Goal: Task Accomplishment & Management: Manage account settings

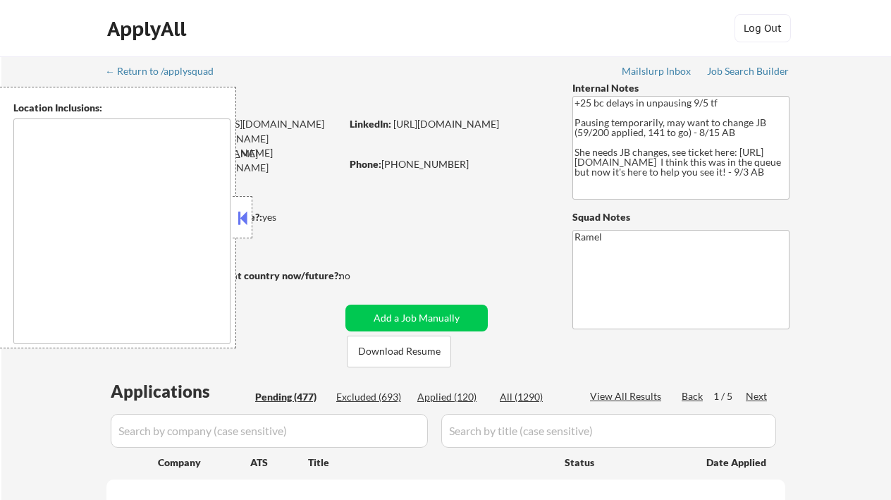
type textarea "remote"
click at [249, 218] on button at bounding box center [243, 217] width 16 height 21
select select ""pending""
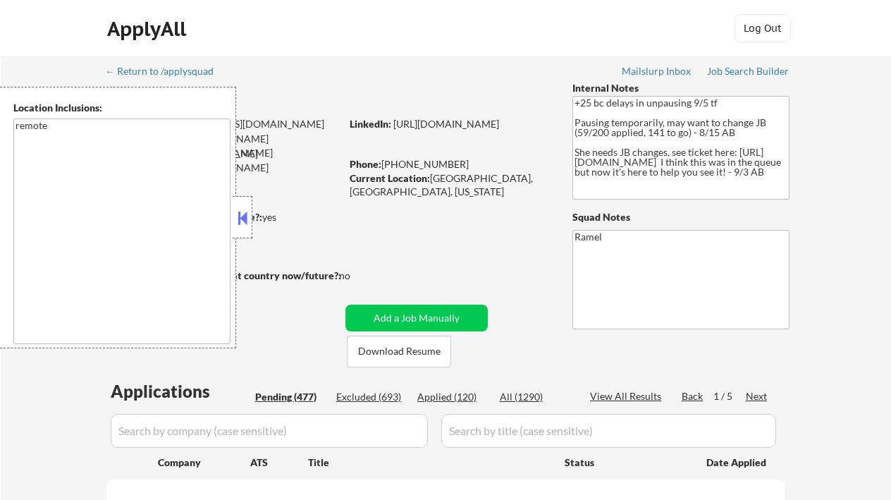
select select ""pending""
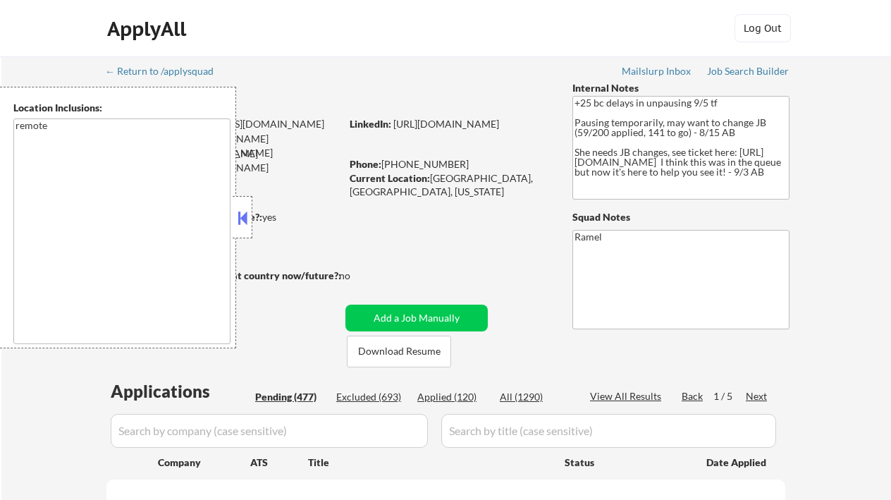
select select ""pending""
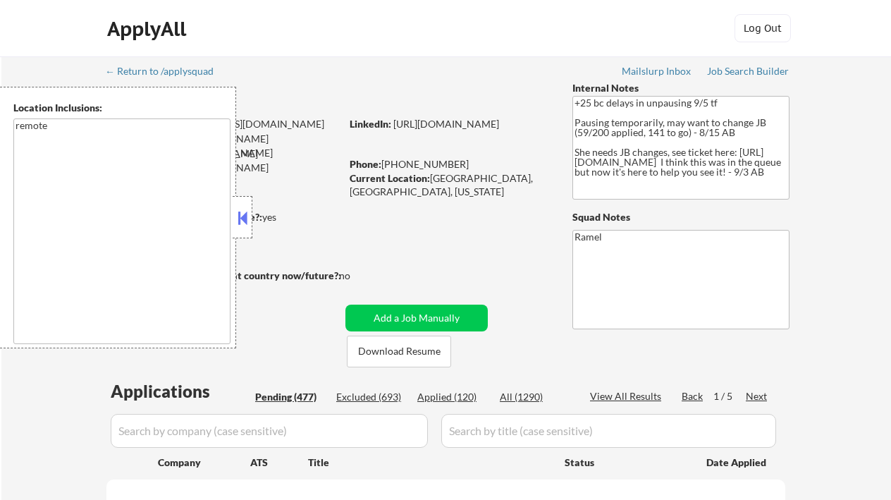
select select ""pending""
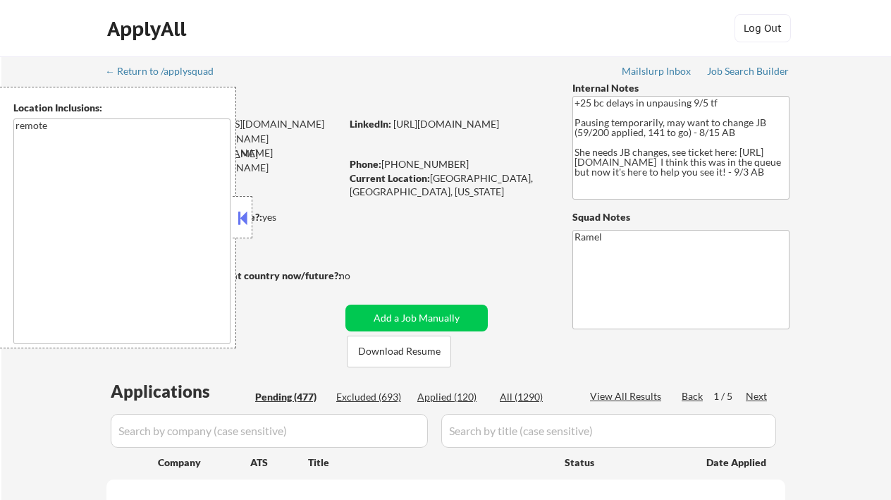
select select ""pending""
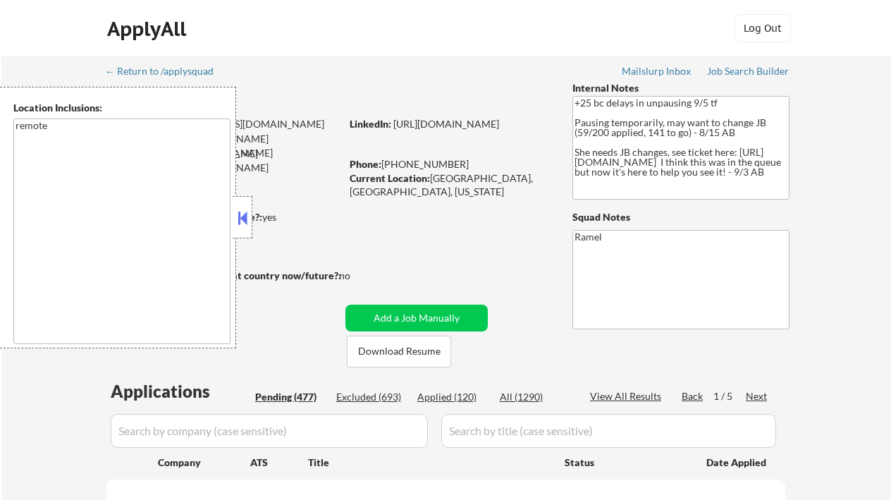
select select ""pending""
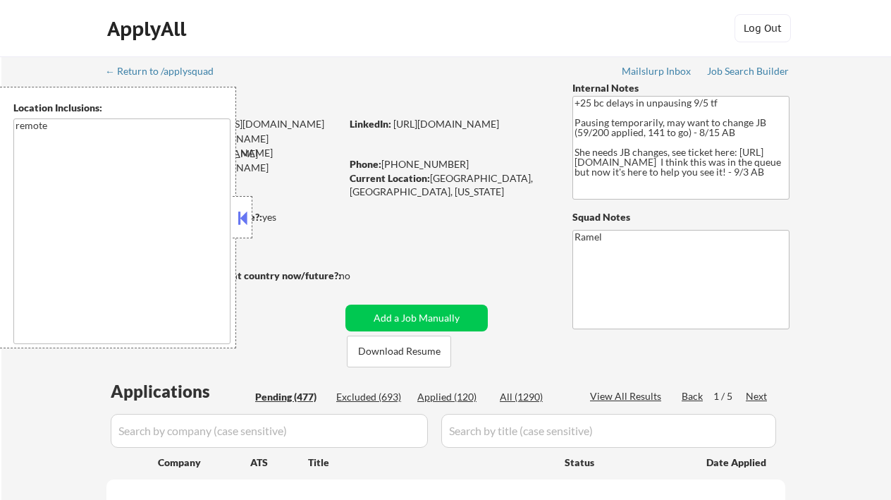
select select ""pending""
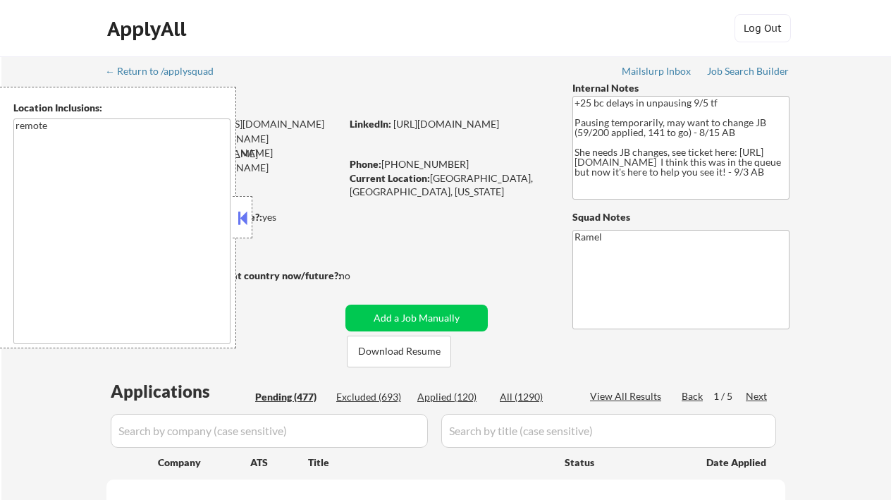
select select ""pending""
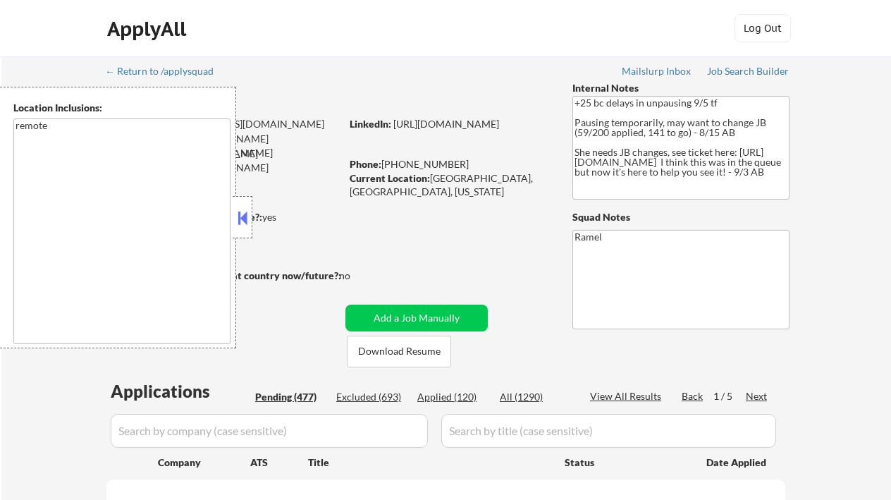
select select ""pending""
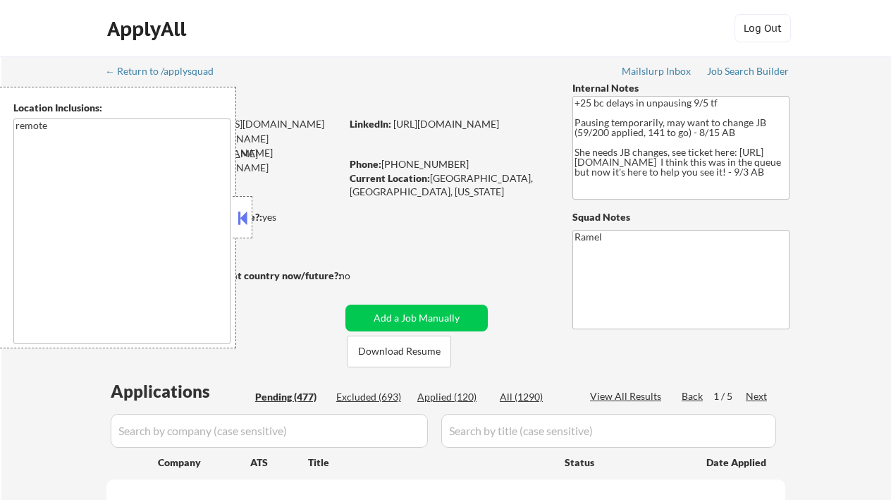
select select ""pending""
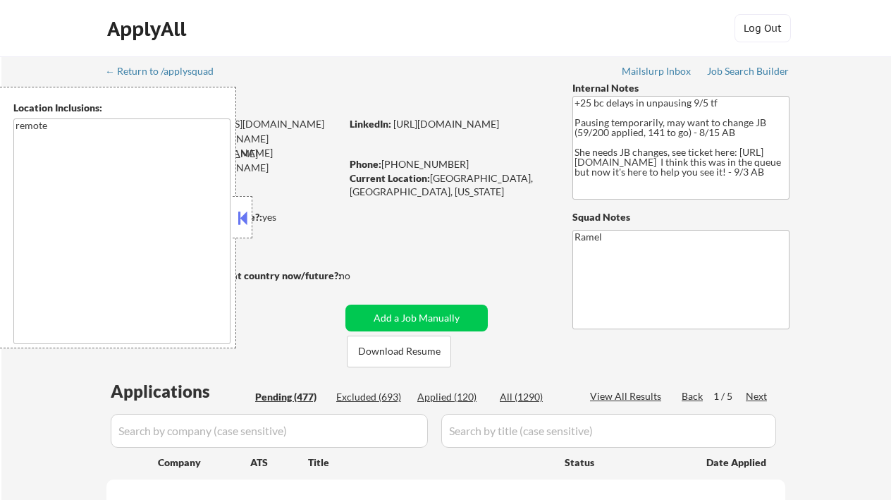
select select ""pending""
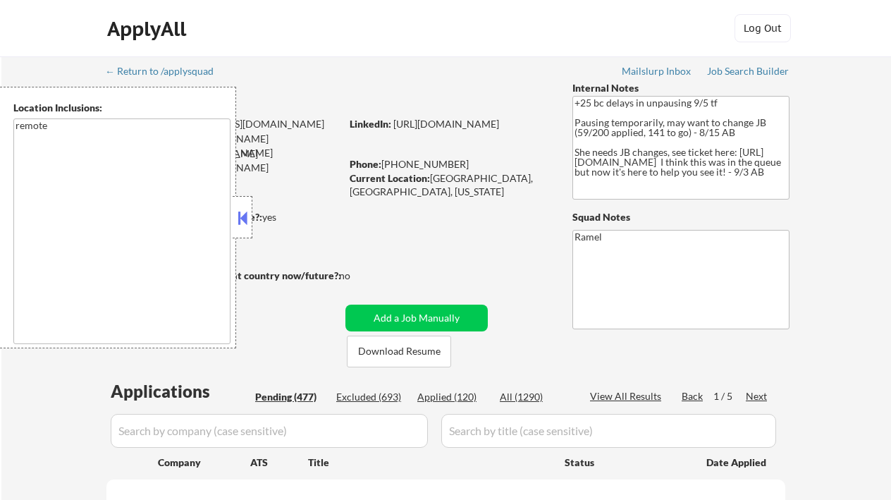
select select ""pending""
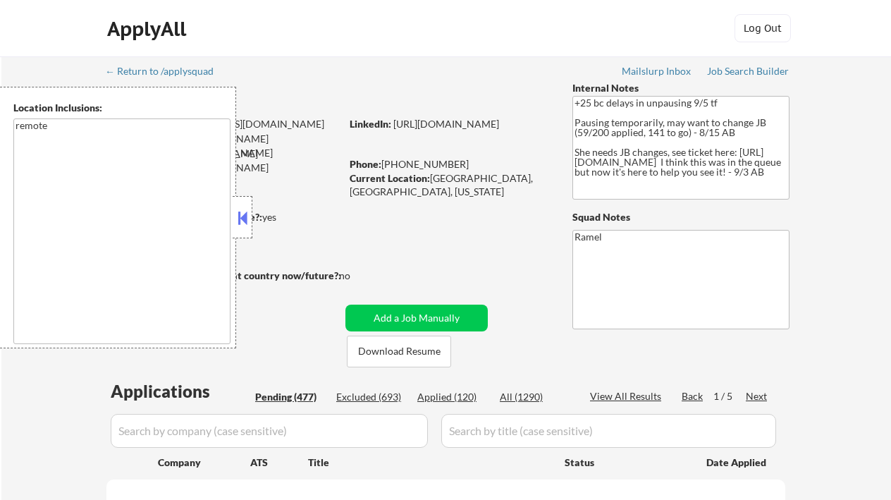
select select ""pending""
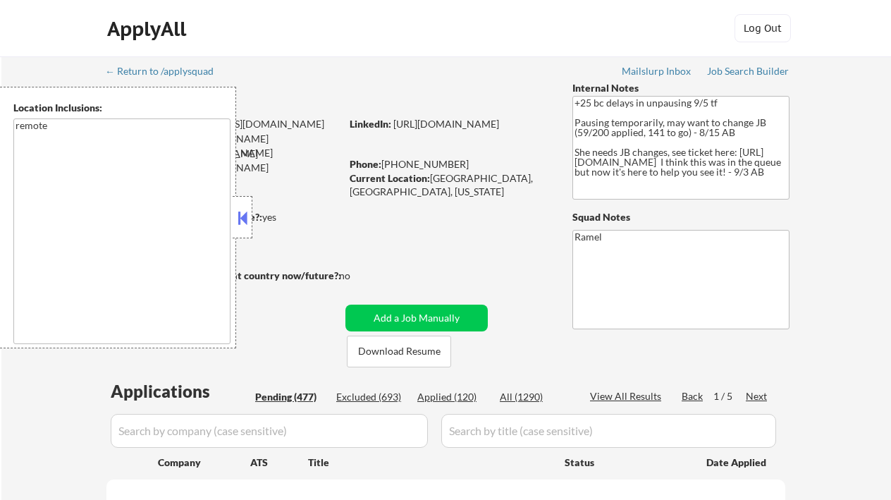
select select ""pending""
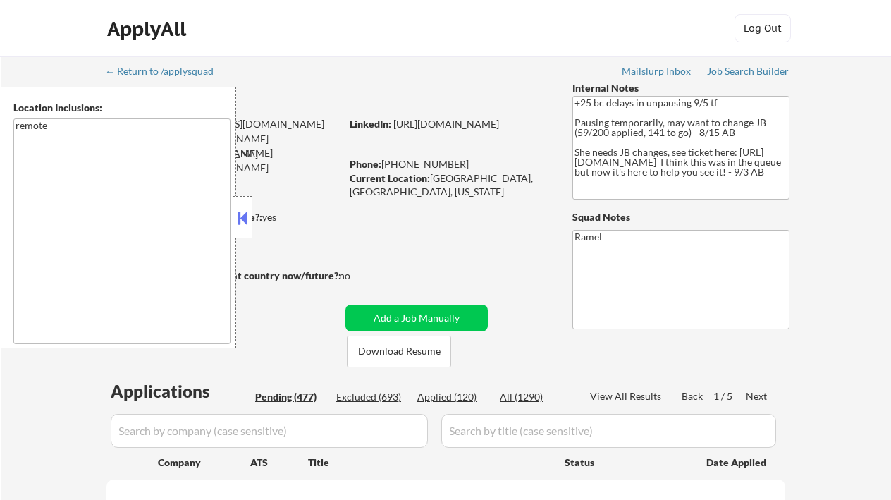
select select ""pending""
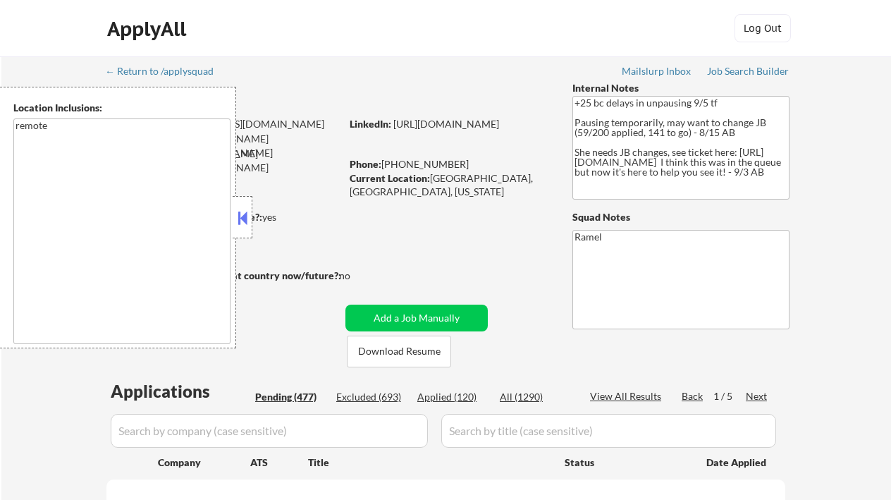
select select ""pending""
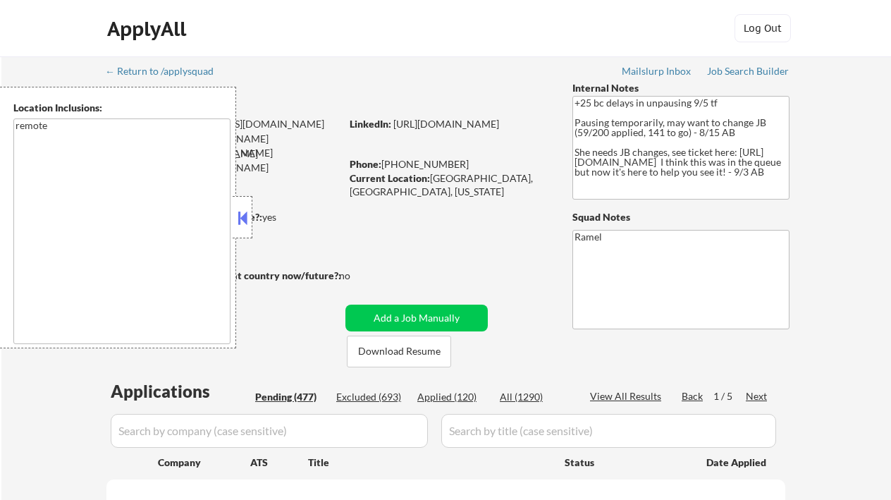
select select ""pending""
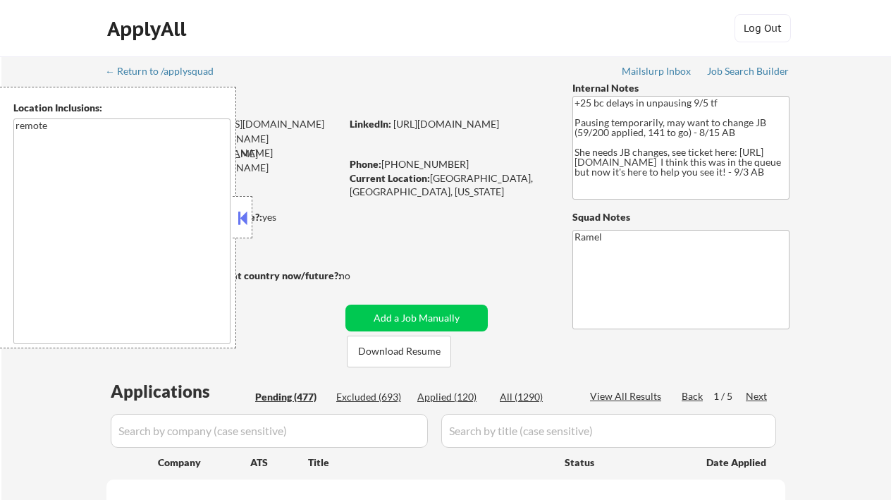
select select ""pending""
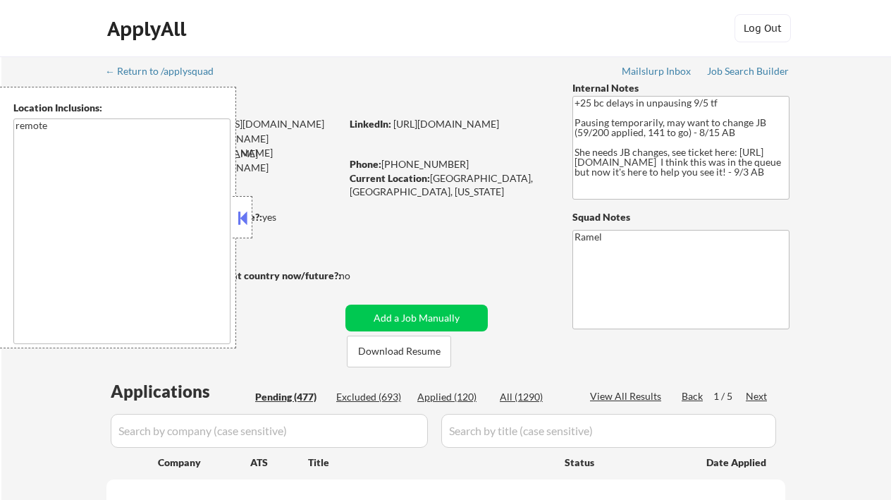
select select ""pending""
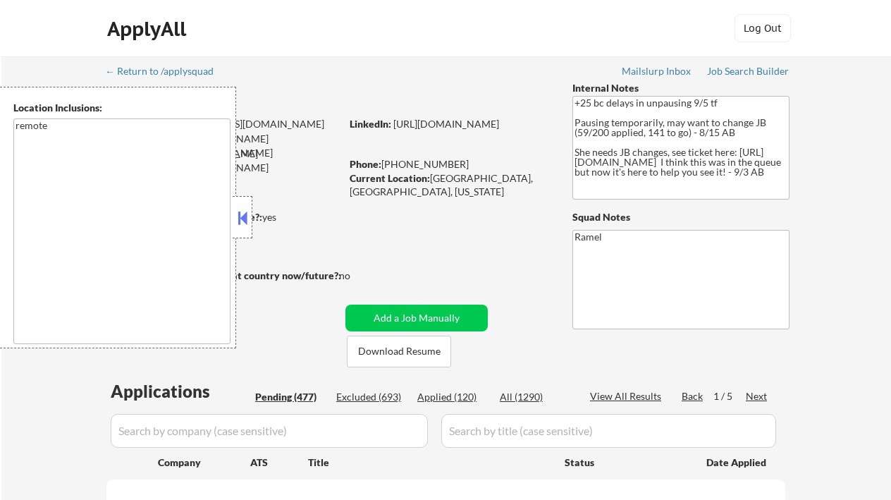
select select ""pending""
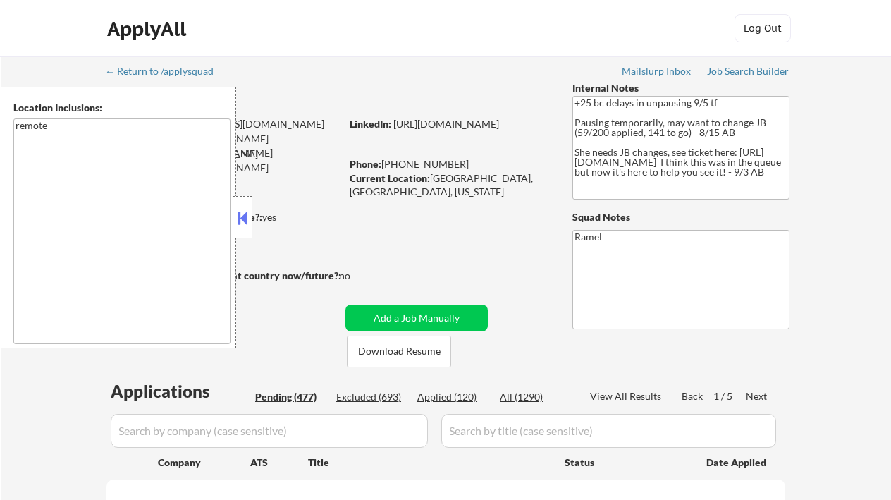
select select ""pending""
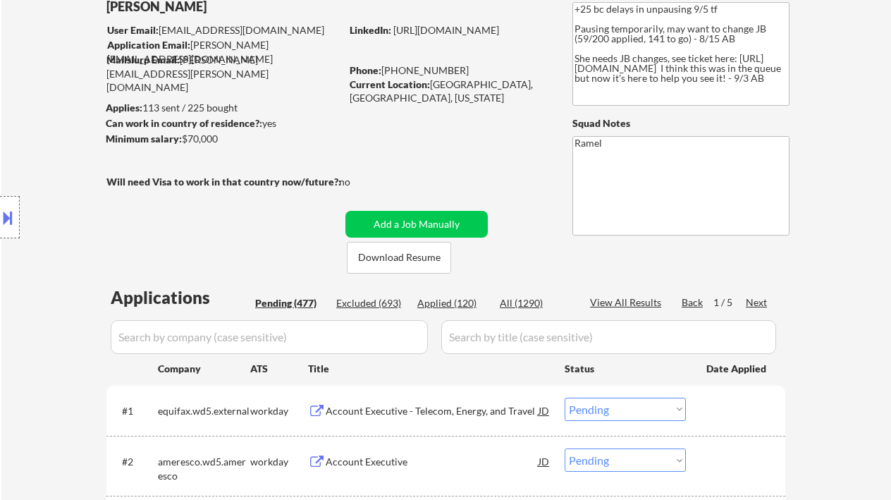
scroll to position [282, 0]
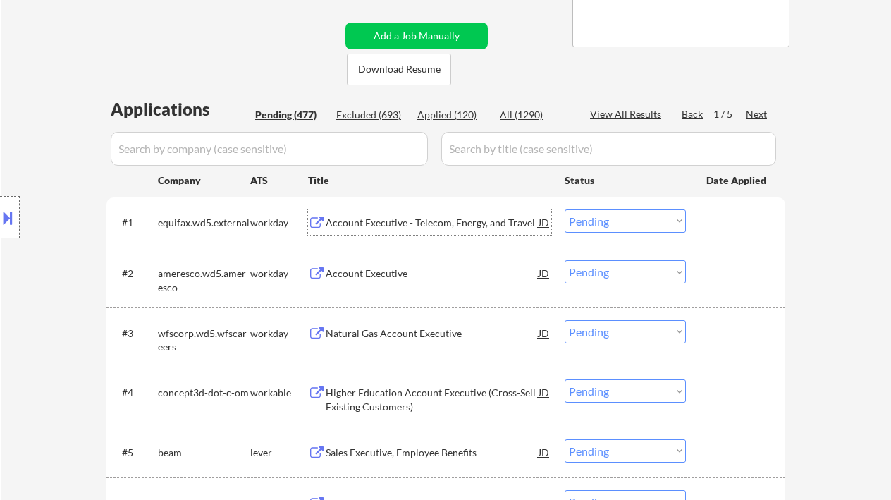
click at [417, 220] on div "Account Executive - Telecom, Energy, and Travel" at bounding box center [432, 223] width 213 height 14
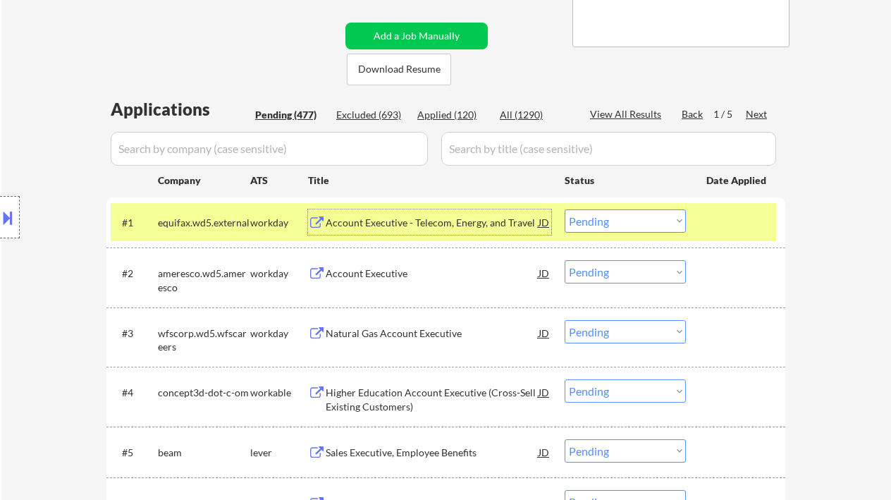
drag, startPoint x: 610, startPoint y: 223, endPoint x: 618, endPoint y: 232, distance: 12.0
click at [610, 223] on select "Choose an option... Pending Applied Excluded (Questions) Excluded (Expired) Exc…" at bounding box center [625, 220] width 121 height 23
click at [565, 209] on select "Choose an option... Pending Applied Excluded (Questions) Excluded (Expired) Exc…" at bounding box center [625, 220] width 121 height 23
click at [379, 273] on div "Account Executive" at bounding box center [432, 273] width 213 height 14
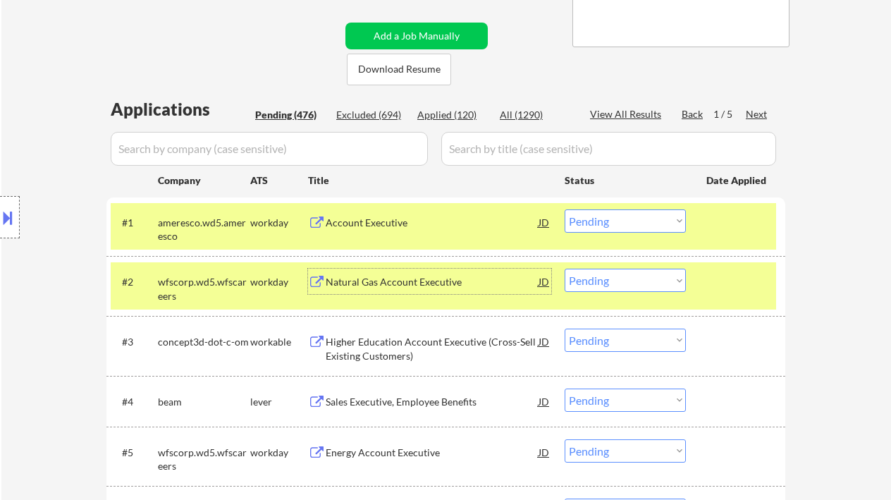
click at [381, 228] on div "Account Executive" at bounding box center [432, 223] width 213 height 14
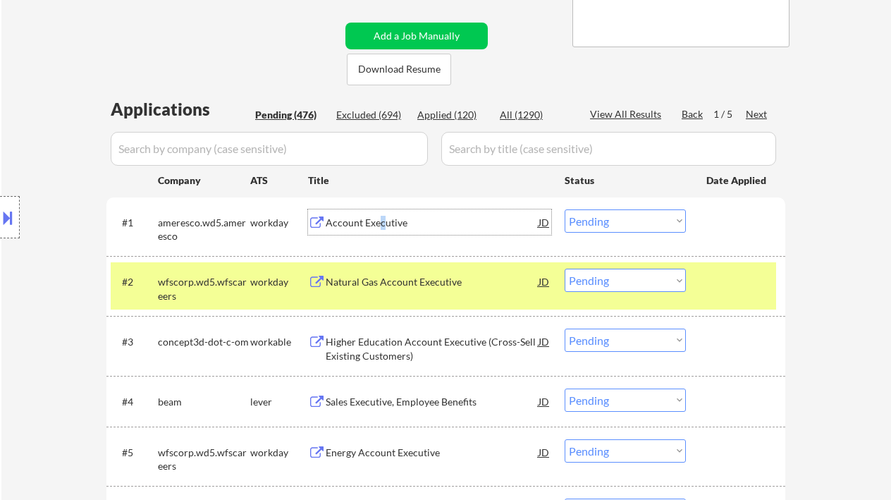
click at [10, 221] on button at bounding box center [8, 217] width 16 height 23
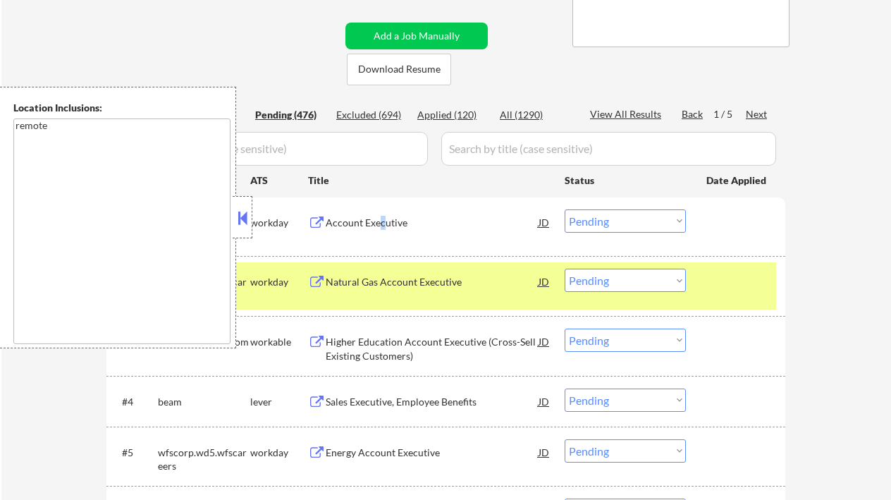
drag, startPoint x: 245, startPoint y: 222, endPoint x: 246, endPoint y: 215, distance: 7.1
click at [246, 222] on button at bounding box center [243, 217] width 16 height 21
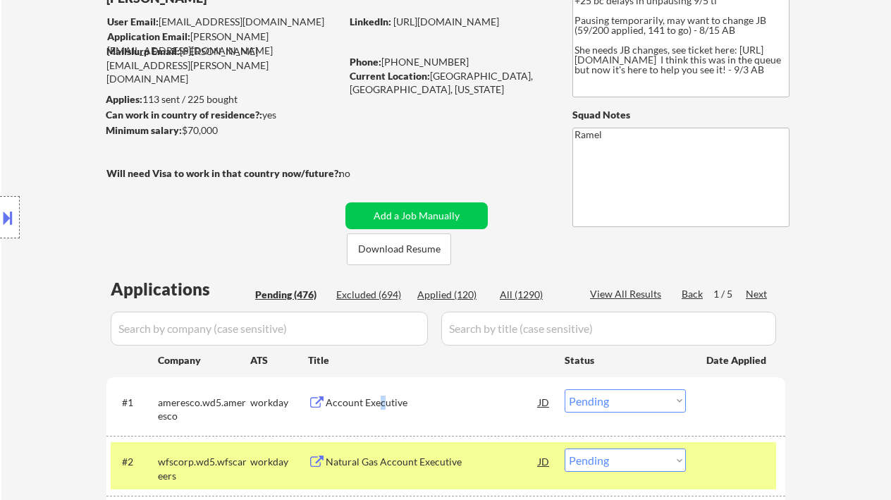
scroll to position [94, 0]
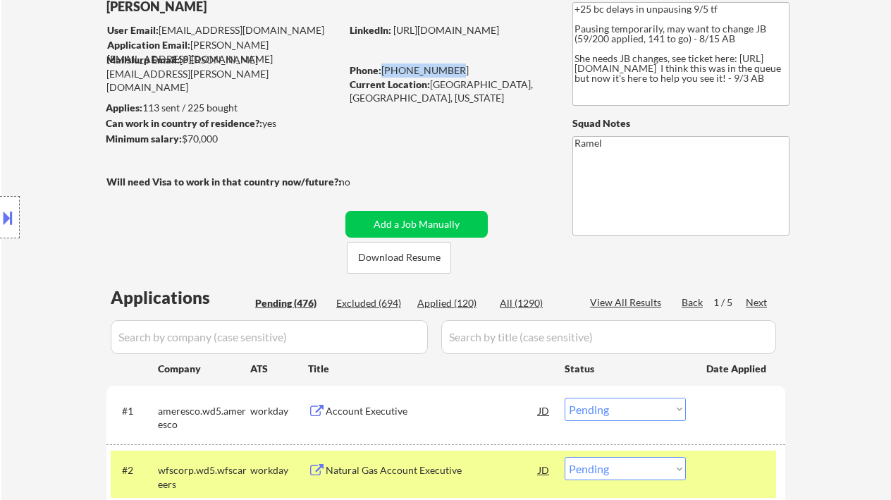
drag, startPoint x: 448, startPoint y: 67, endPoint x: 381, endPoint y: 67, distance: 67.0
click at [381, 67] on div "Phone: [PHONE_NUMBER]" at bounding box center [450, 70] width 200 height 14
copy div "[PHONE_NUMBER]"
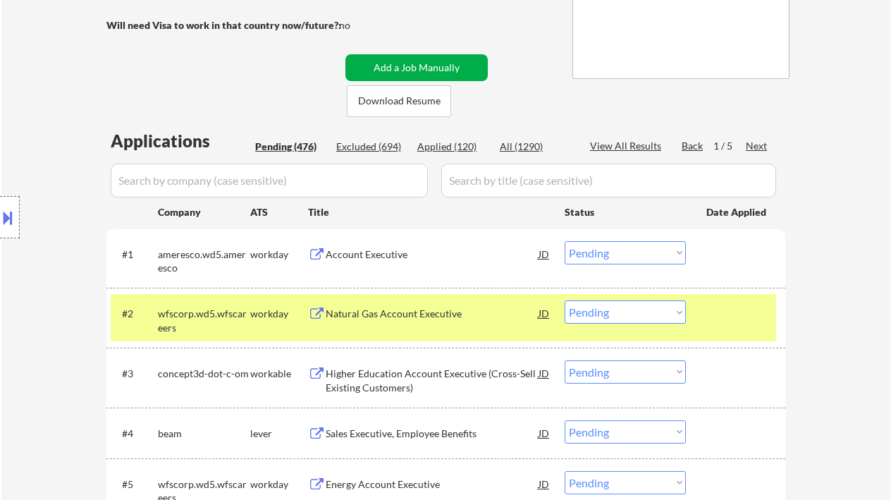
scroll to position [282, 0]
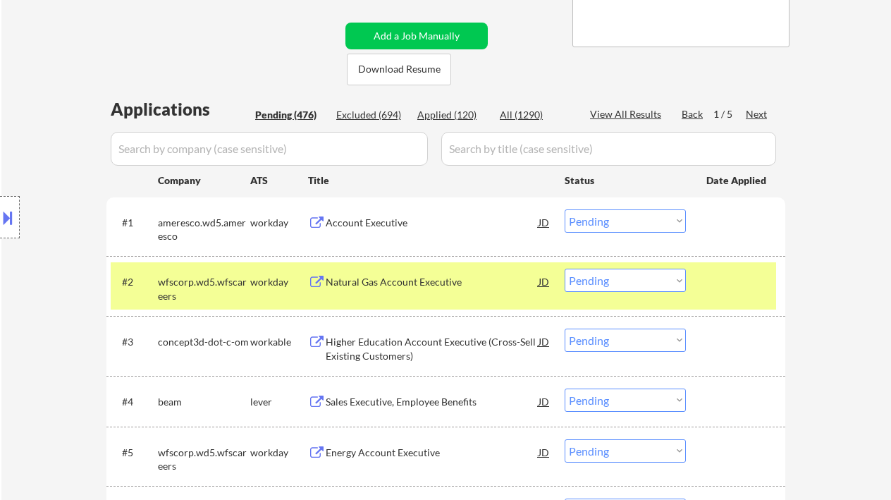
click at [608, 224] on select "Choose an option... Pending Applied Excluded (Questions) Excluded (Expired) Exc…" at bounding box center [625, 220] width 121 height 23
click at [565, 209] on select "Choose an option... Pending Applied Excluded (Questions) Excluded (Expired) Exc…" at bounding box center [625, 220] width 121 height 23
select select ""pending""
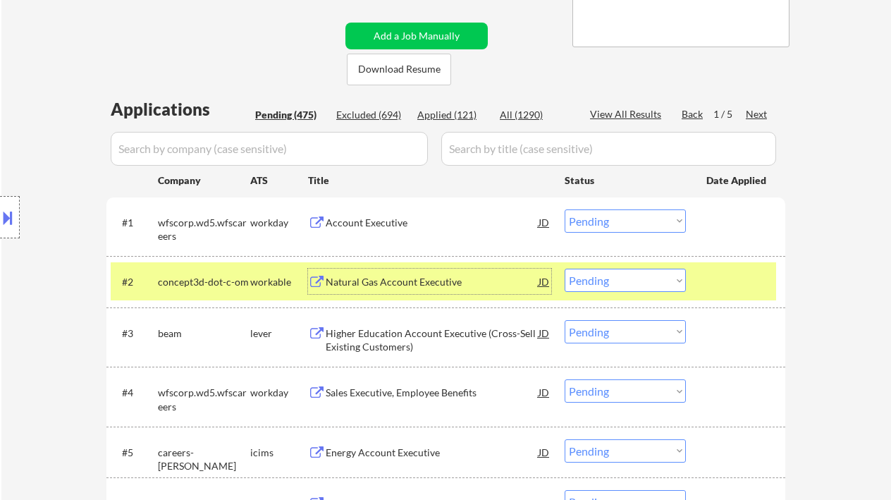
click at [428, 280] on div "Natural Gas Account Executive" at bounding box center [432, 282] width 213 height 14
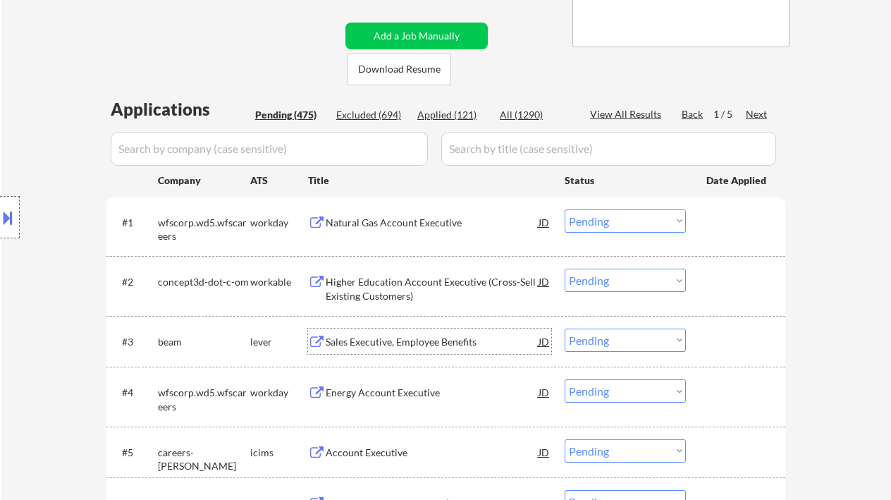
click at [422, 350] on div "Sales Executive, Employee Benefits" at bounding box center [432, 341] width 213 height 25
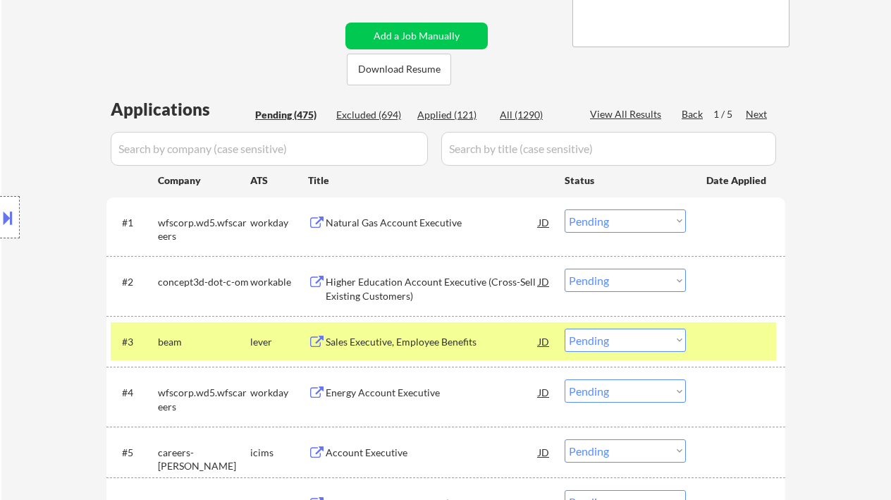
scroll to position [376, 0]
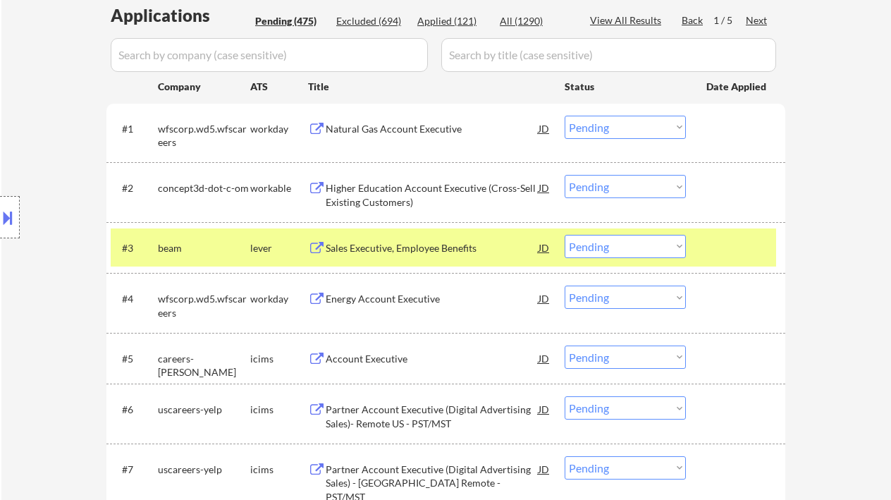
click at [608, 245] on select "Choose an option... Pending Applied Excluded (Questions) Excluded (Expired) Exc…" at bounding box center [625, 246] width 121 height 23
click at [565, 235] on select "Choose an option... Pending Applied Excluded (Questions) Excluded (Expired) Exc…" at bounding box center [625, 246] width 121 height 23
click at [403, 302] on div "Energy Account Executive" at bounding box center [432, 299] width 213 height 14
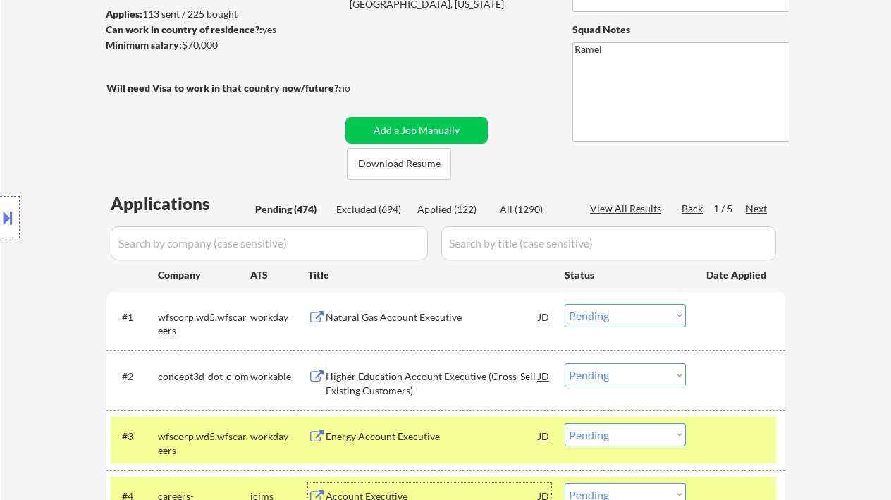
scroll to position [94, 0]
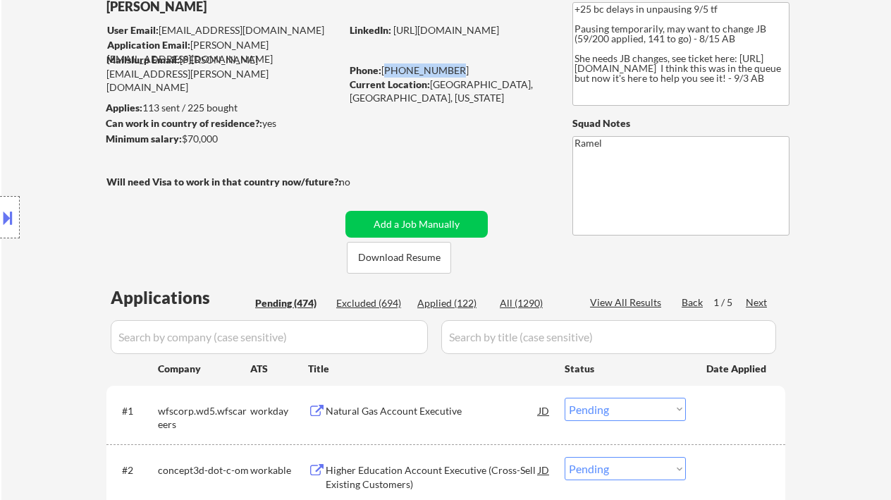
drag, startPoint x: 449, startPoint y: 70, endPoint x: 386, endPoint y: 70, distance: 63.5
click at [386, 70] on div "Phone: [PHONE_NUMBER]" at bounding box center [450, 70] width 200 height 14
copy div "[PHONE_NUMBER]"
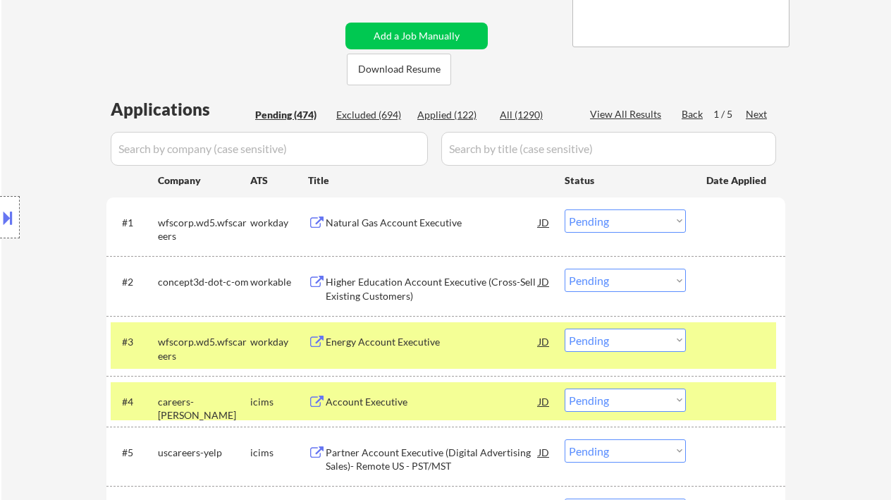
click at [628, 339] on select "Choose an option... Pending Applied Excluded (Questions) Excluded (Expired) Exc…" at bounding box center [625, 340] width 121 height 23
click at [565, 329] on select "Choose an option... Pending Applied Excluded (Questions) Excluded (Expired) Exc…" at bounding box center [625, 340] width 121 height 23
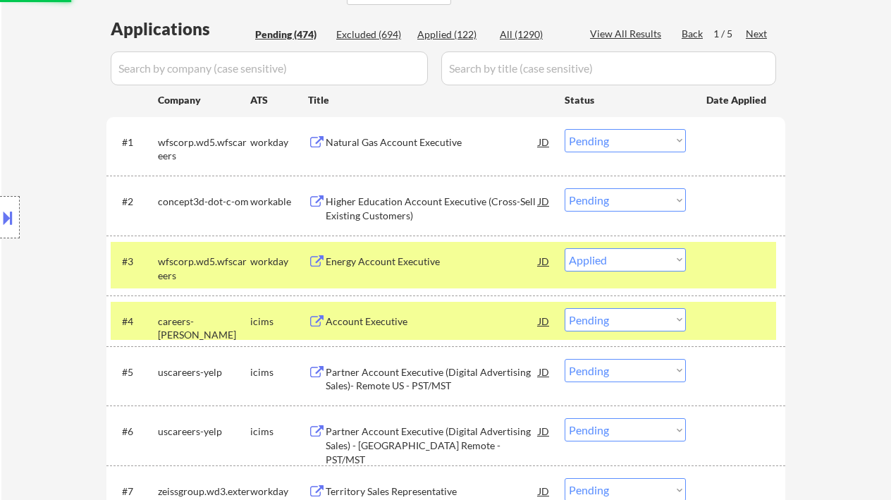
scroll to position [376, 0]
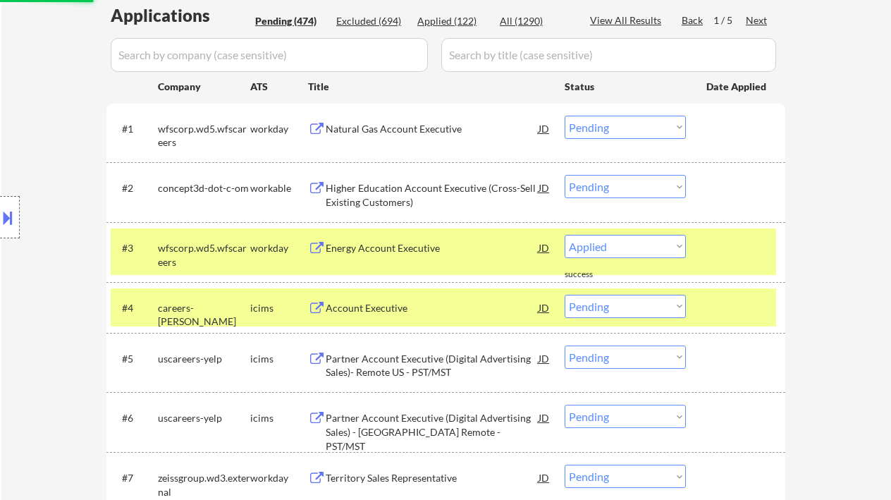
select select ""pending""
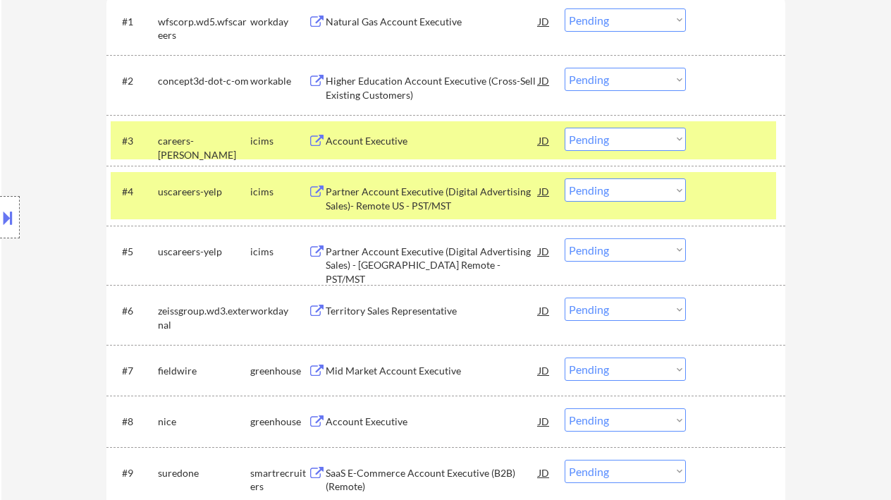
scroll to position [470, 0]
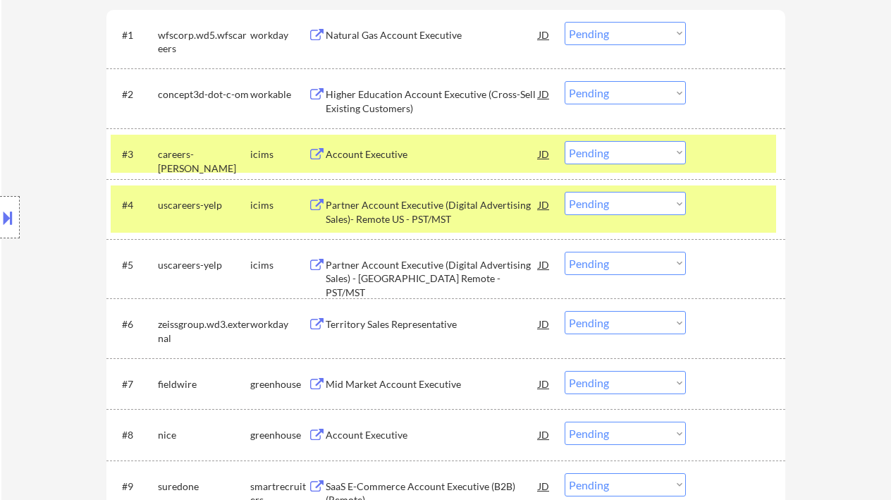
click at [449, 327] on div "Territory Sales Representative" at bounding box center [432, 324] width 213 height 14
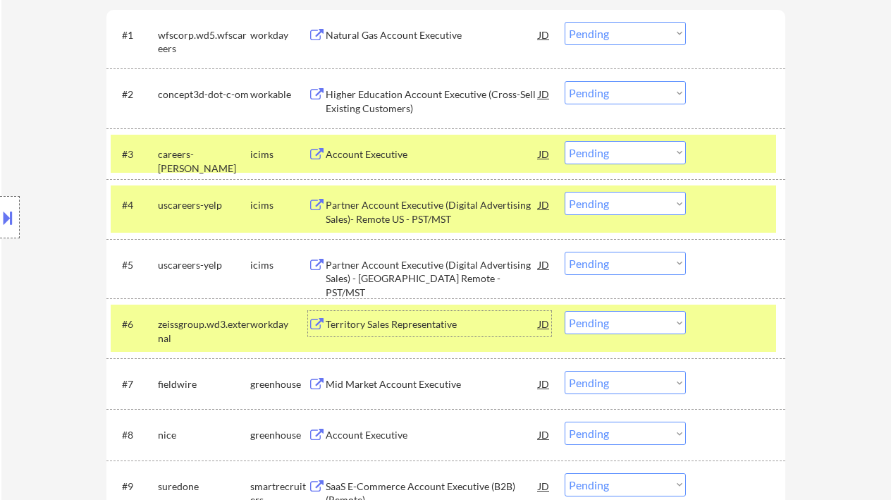
click at [607, 322] on select "Choose an option... Pending Applied Excluded (Questions) Excluded (Expired) Exc…" at bounding box center [625, 322] width 121 height 23
click at [565, 311] on select "Choose an option... Pending Applied Excluded (Questions) Excluded (Expired) Exc…" at bounding box center [625, 322] width 121 height 23
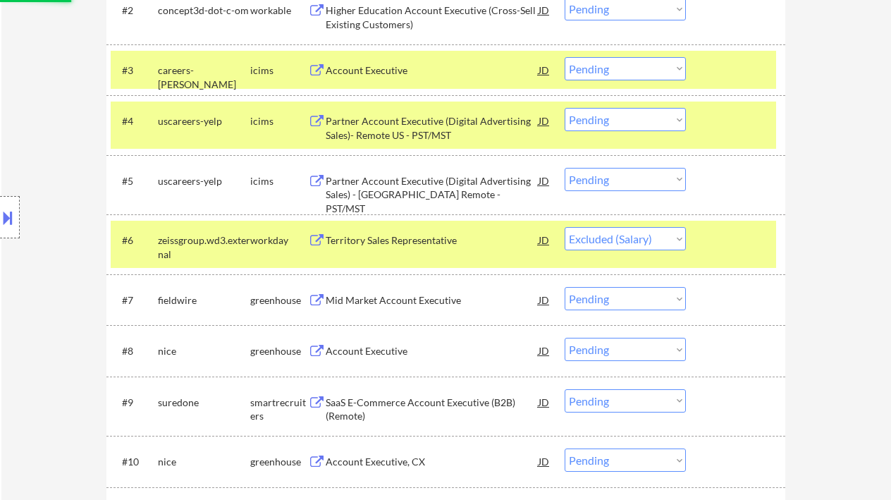
scroll to position [564, 0]
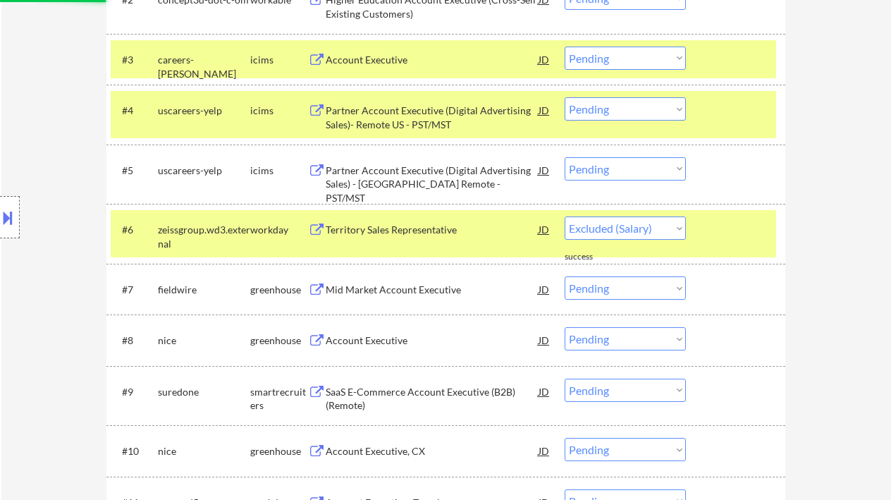
click at [386, 348] on div "Account Executive" at bounding box center [432, 339] width 213 height 25
select select ""pending""
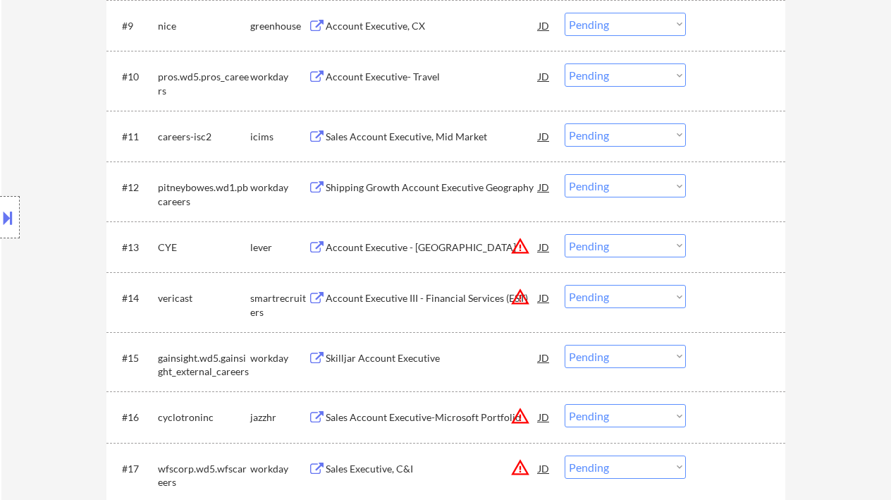
scroll to position [940, 0]
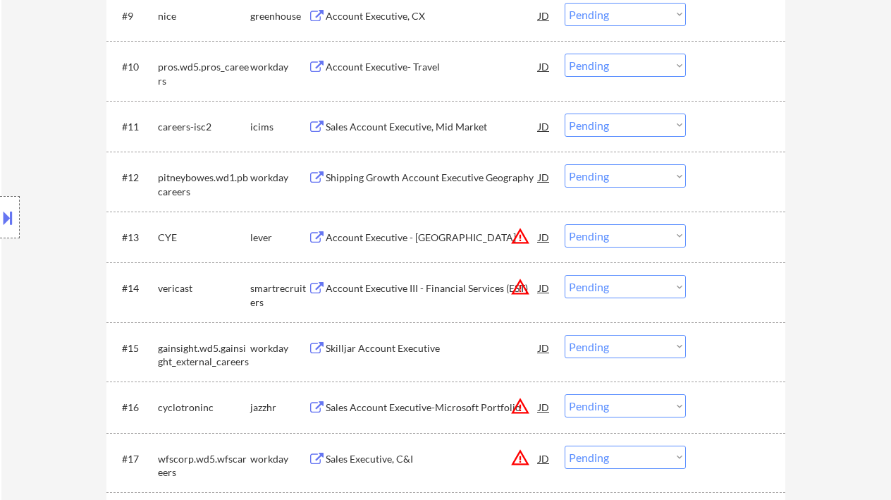
click at [602, 236] on select "Choose an option... Pending Applied Excluded (Questions) Excluded (Expired) Exc…" at bounding box center [625, 235] width 121 height 23
select select ""excluded__location_""
click at [565, 224] on select "Choose an option... Pending Applied Excluded (Questions) Excluded (Expired) Exc…" at bounding box center [625, 235] width 121 height 23
drag, startPoint x: 612, startPoint y: 288, endPoint x: 617, endPoint y: 298, distance: 10.4
click at [612, 288] on select "Choose an option... Pending Applied Excluded (Questions) Excluded (Expired) Exc…" at bounding box center [625, 286] width 121 height 23
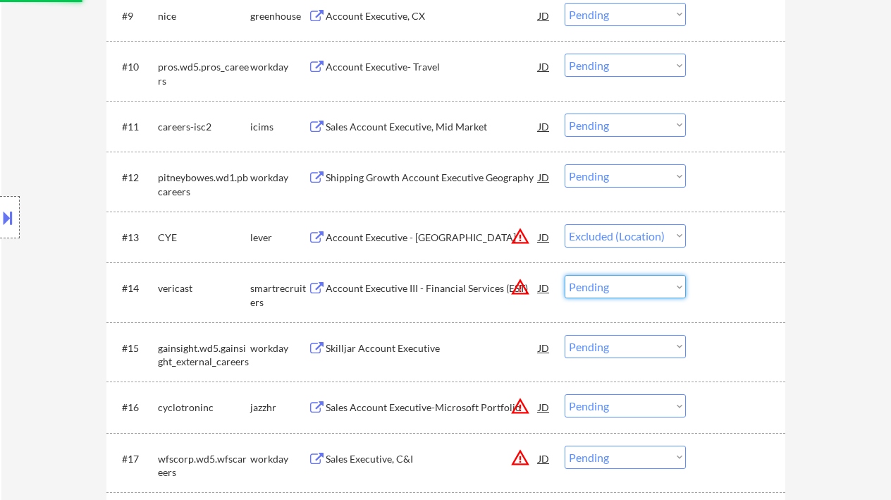
select select ""excluded__location_""
click at [565, 275] on select "Choose an option... Pending Applied Excluded (Questions) Excluded (Expired) Exc…" at bounding box center [625, 286] width 121 height 23
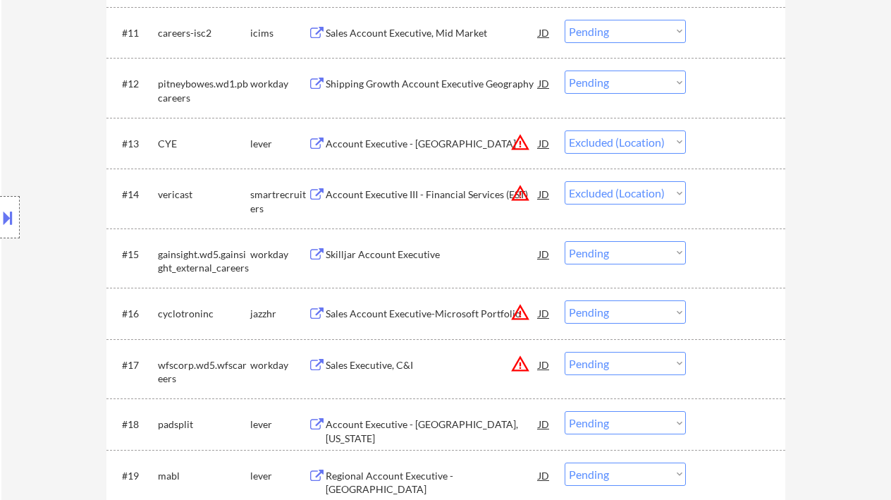
scroll to position [1222, 0]
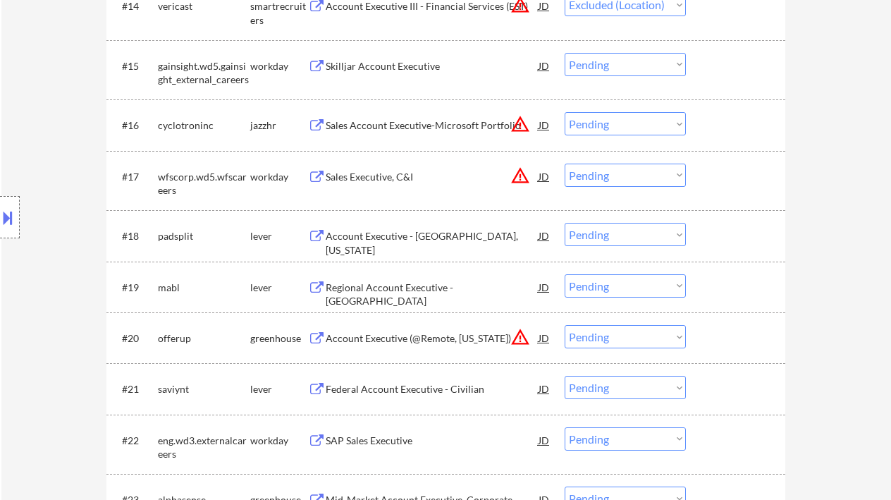
select select ""pending""
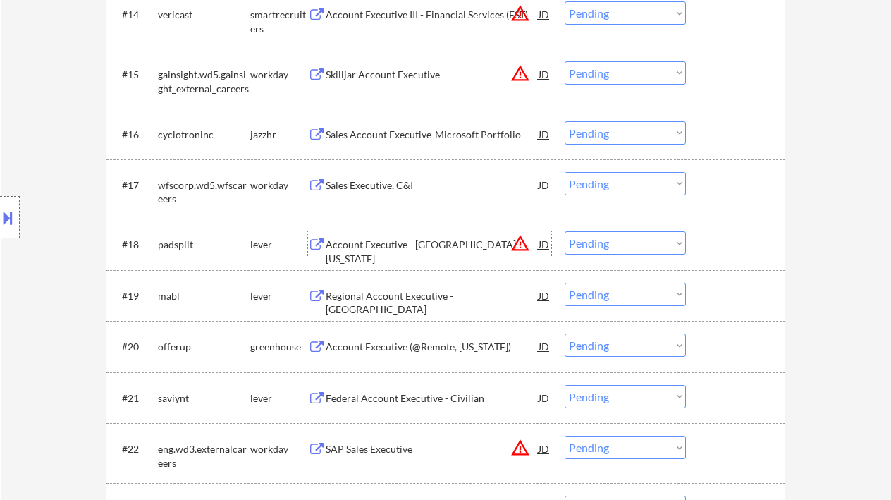
click at [437, 244] on div "Account Executive - [GEOGRAPHIC_DATA], [US_STATE]" at bounding box center [432, 243] width 213 height 25
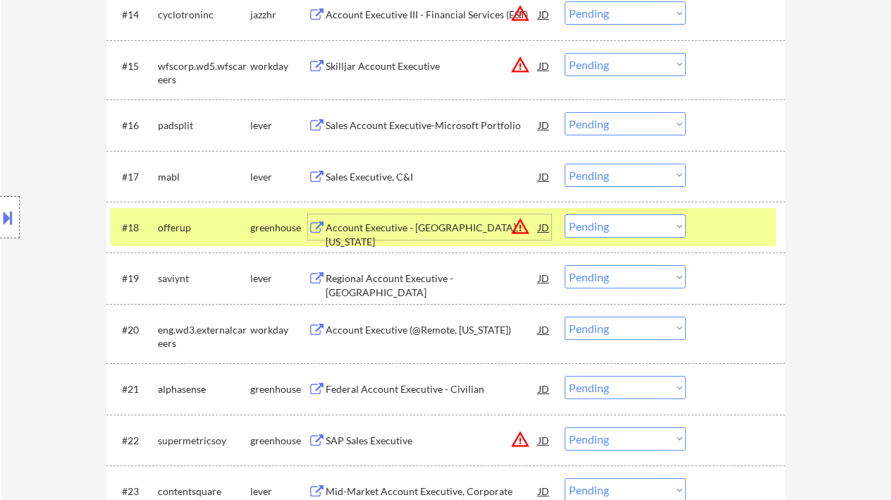
scroll to position [1315, 0]
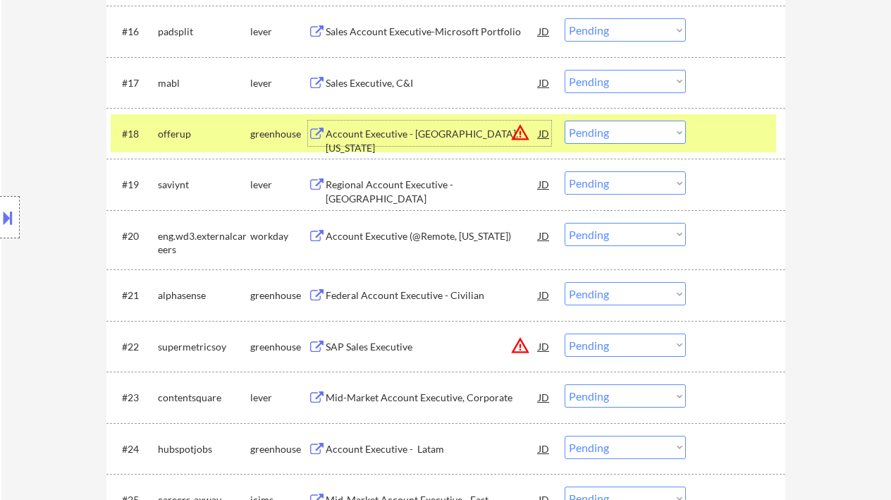
drag, startPoint x: 635, startPoint y: 125, endPoint x: 645, endPoint y: 142, distance: 20.2
click at [635, 125] on select "Choose an option... Pending Applied Excluded (Questions) Excluded (Expired) Exc…" at bounding box center [625, 132] width 121 height 23
click at [565, 121] on select "Choose an option... Pending Applied Excluded (Questions) Excluded (Expired) Exc…" at bounding box center [625, 132] width 121 height 23
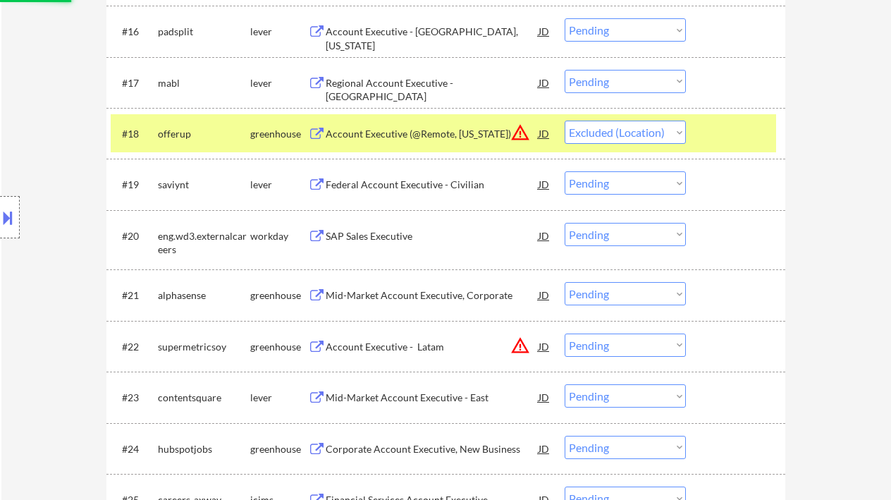
click at [398, 185] on div "Federal Account Executive - Civilian" at bounding box center [432, 185] width 213 height 14
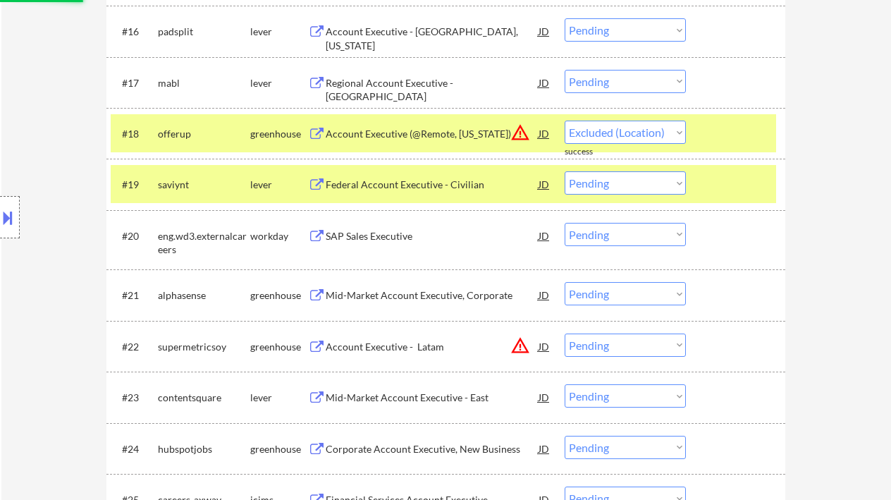
select select ""pending""
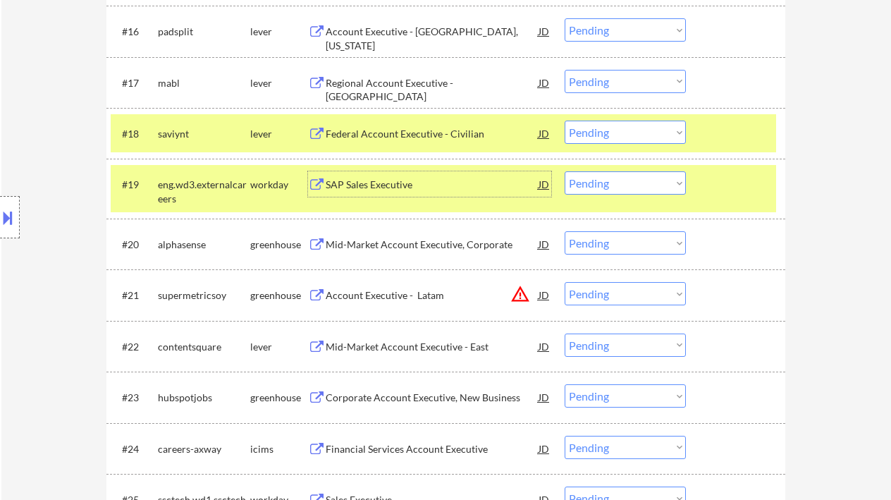
click at [389, 188] on div "SAP Sales Executive" at bounding box center [432, 185] width 213 height 14
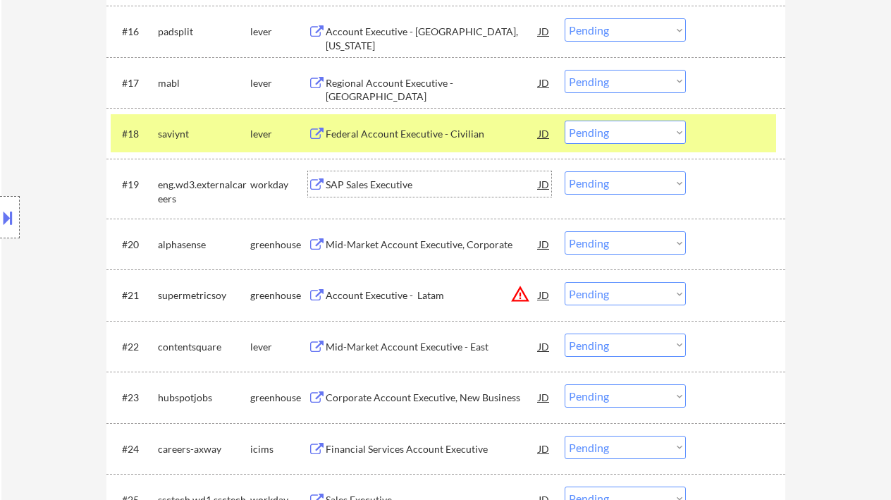
drag, startPoint x: 649, startPoint y: 184, endPoint x: 651, endPoint y: 193, distance: 9.3
click at [649, 184] on select "Choose an option... Pending Applied Excluded (Questions) Excluded (Expired) Exc…" at bounding box center [625, 182] width 121 height 23
click at [565, 171] on select "Choose an option... Pending Applied Excluded (Questions) Excluded (Expired) Exc…" at bounding box center [625, 182] width 121 height 23
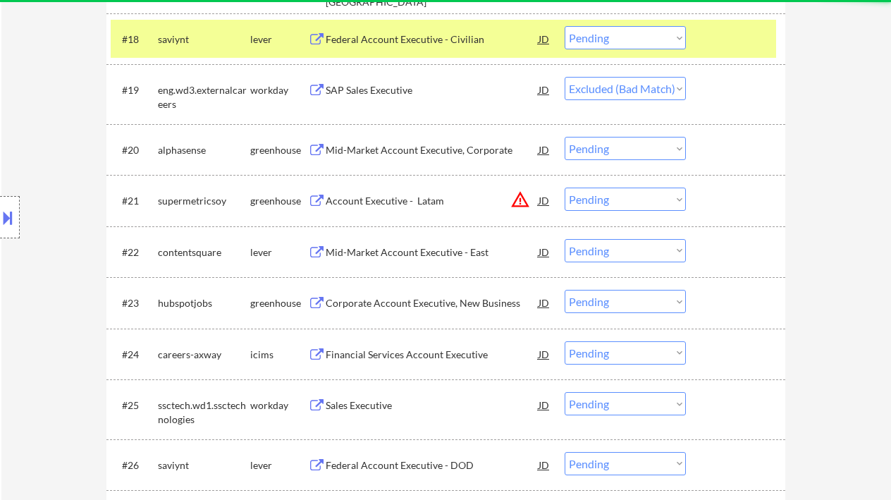
select select ""pending""
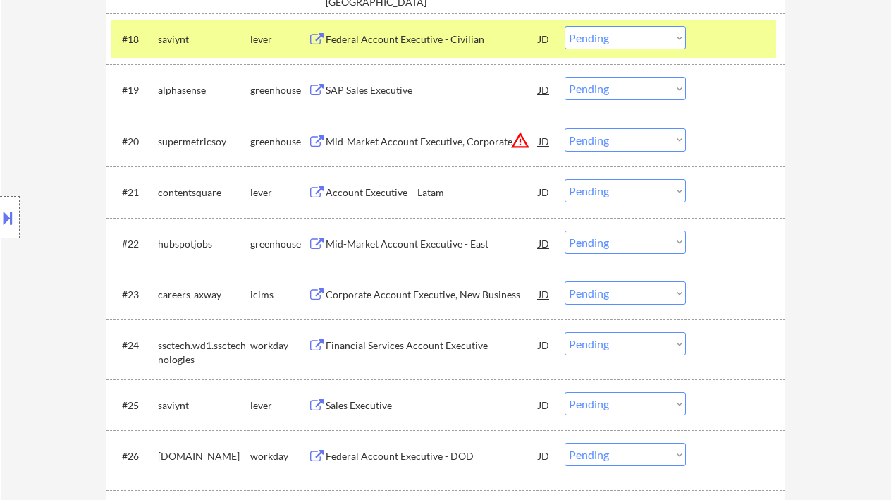
drag, startPoint x: 625, startPoint y: 142, endPoint x: 632, endPoint y: 151, distance: 11.1
click at [625, 142] on select "Choose an option... Pending Applied Excluded (Questions) Excluded (Expired) Exc…" at bounding box center [625, 139] width 121 height 23
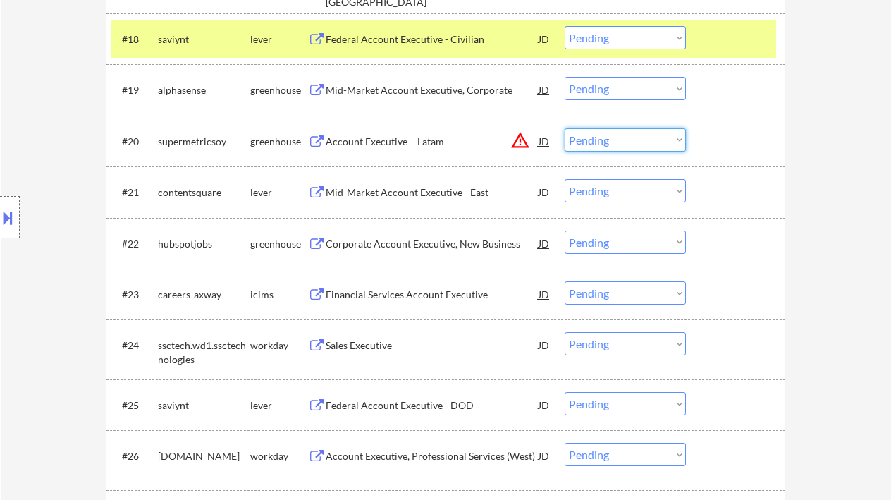
select select ""excluded__location_""
click at [565, 128] on select "Choose an option... Pending Applied Excluded (Questions) Excluded (Expired) Exc…" at bounding box center [625, 139] width 121 height 23
click at [432, 196] on div "Mid-Market Account Executive - East" at bounding box center [432, 192] width 213 height 14
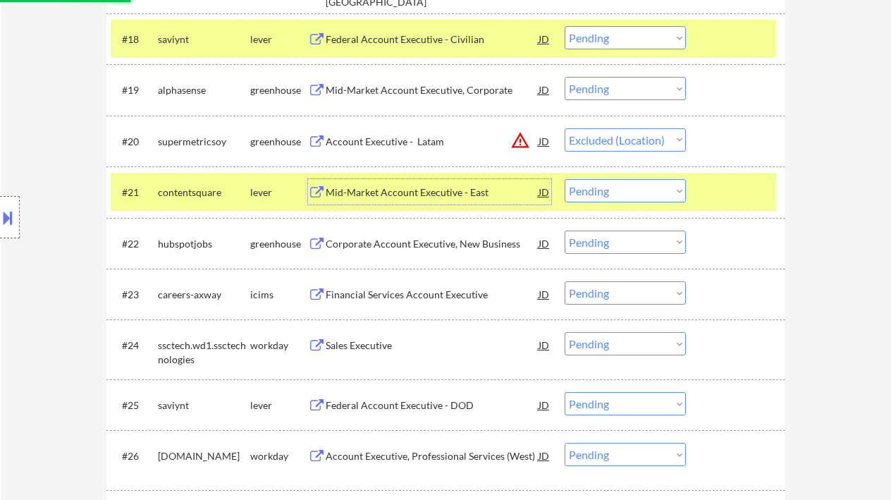
click at [655, 195] on select "Choose an option... Pending Applied Excluded (Questions) Excluded (Expired) Exc…" at bounding box center [625, 190] width 121 height 23
select select ""excluded__expired_""
click at [565, 179] on select "Choose an option... Pending Applied Excluded (Questions) Excluded (Expired) Exc…" at bounding box center [625, 190] width 121 height 23
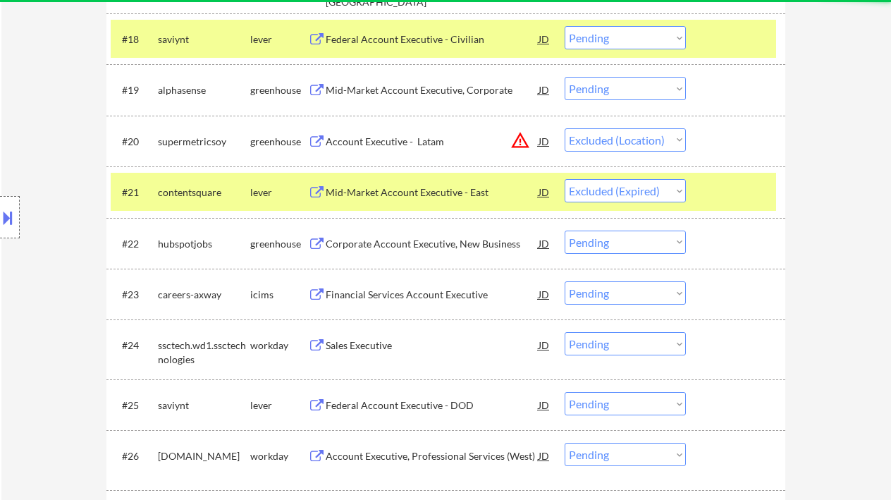
select select ""pending""
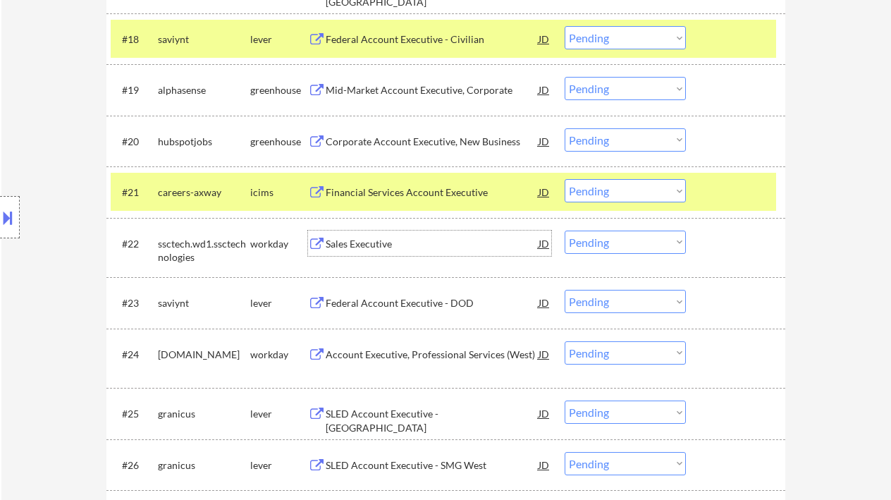
click at [374, 247] on div "Sales Executive" at bounding box center [432, 244] width 213 height 14
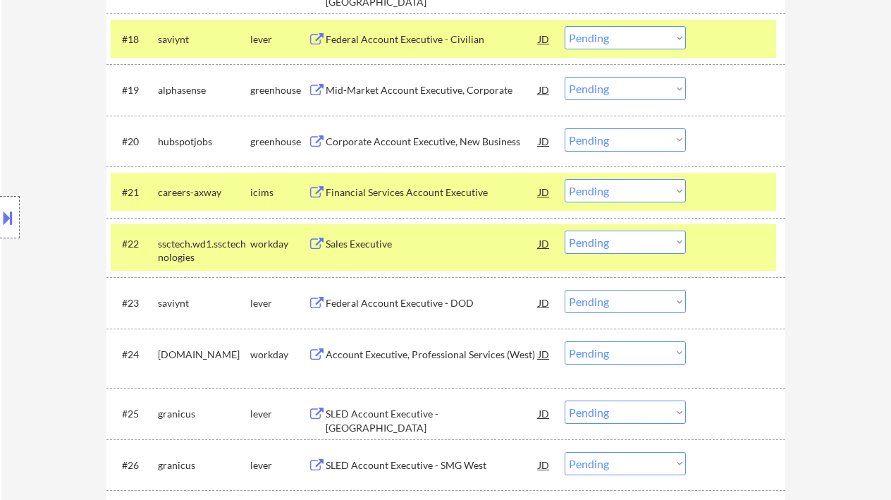
click at [23, 302] on div "Location Inclusions: remote" at bounding box center [126, 218] width 252 height 262
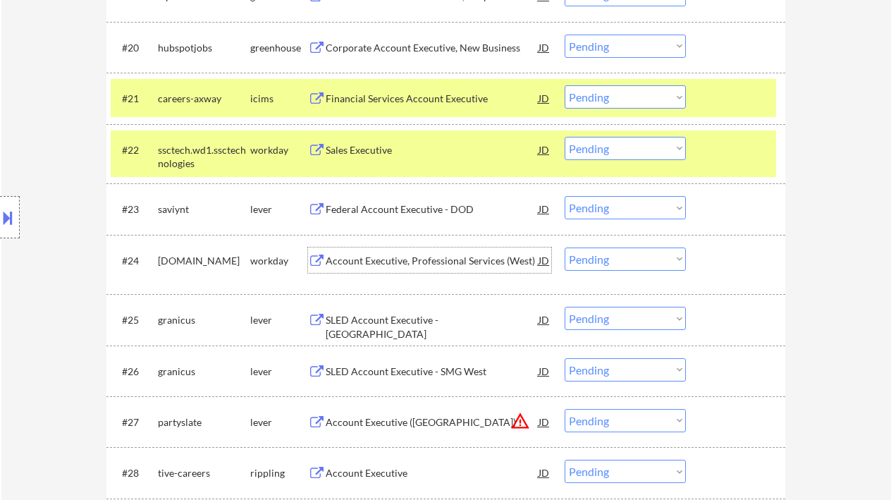
click at [367, 259] on div "Account Executive, Professional Services (West)" at bounding box center [432, 261] width 213 height 14
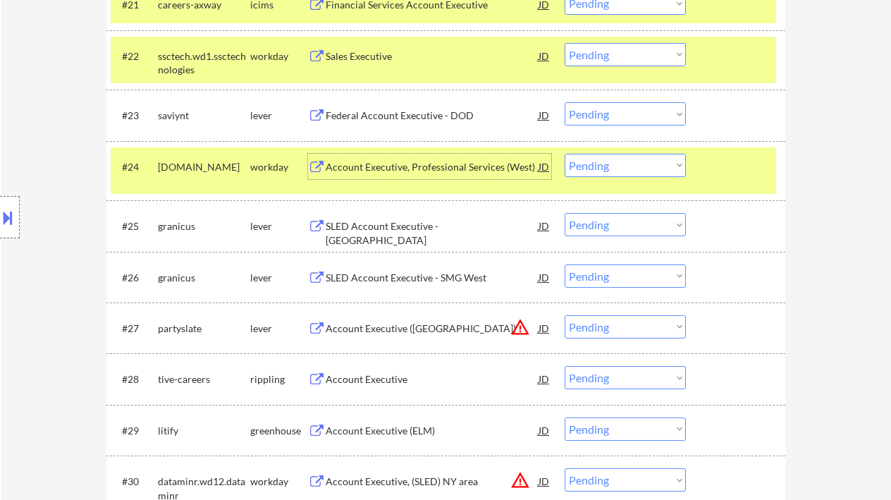
scroll to position [1692, 0]
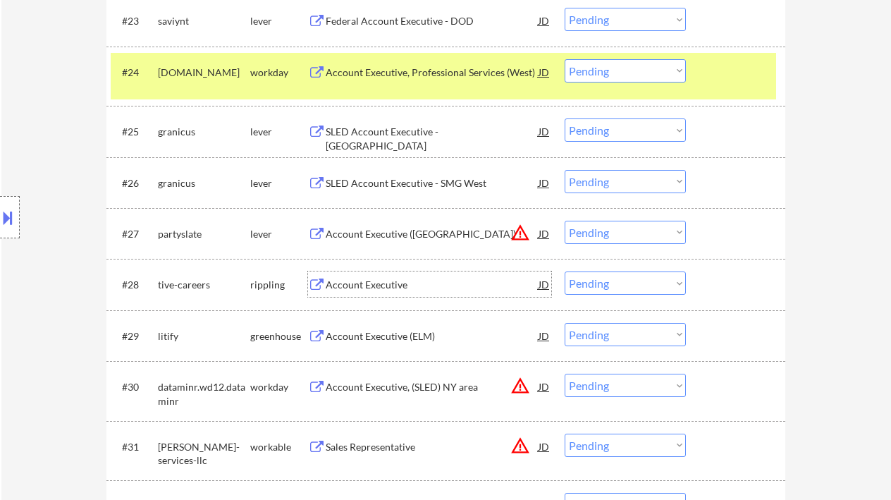
click at [360, 283] on div "Account Executive" at bounding box center [432, 285] width 213 height 14
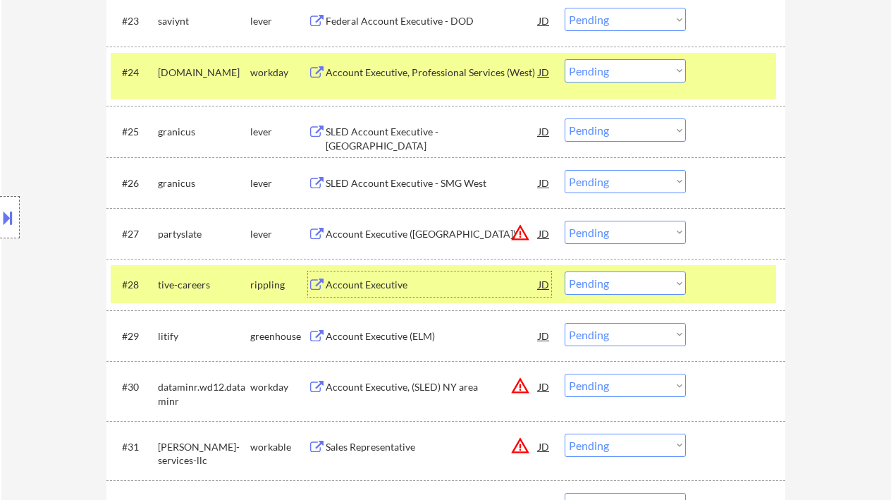
click at [591, 287] on select "Choose an option... Pending Applied Excluded (Questions) Excluded (Expired) Exc…" at bounding box center [625, 282] width 121 height 23
click at [565, 271] on select "Choose an option... Pending Applied Excluded (Questions) Excluded (Expired) Exc…" at bounding box center [625, 282] width 121 height 23
select select ""pending""
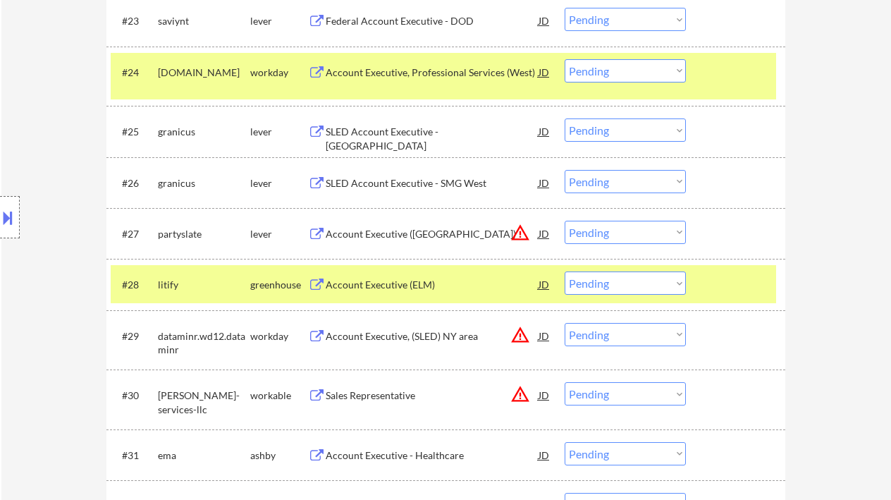
click at [364, 279] on div "Account Executive (ELM)" at bounding box center [432, 285] width 213 height 14
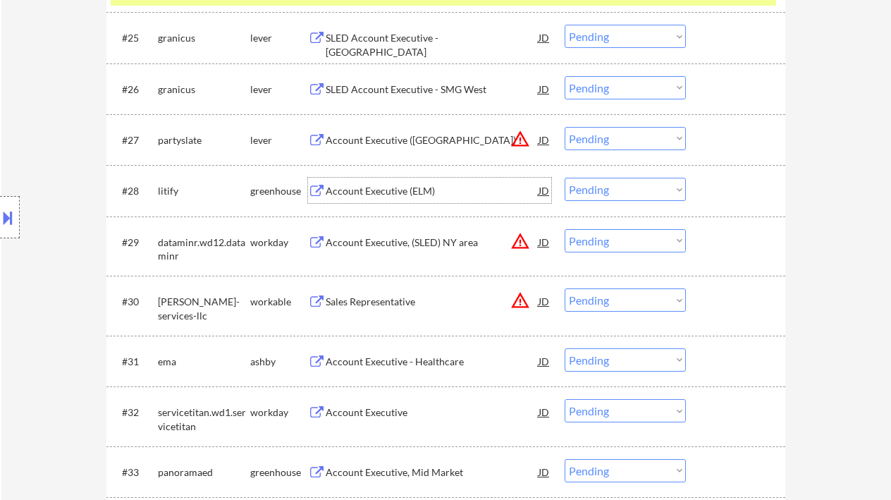
scroll to position [1879, 0]
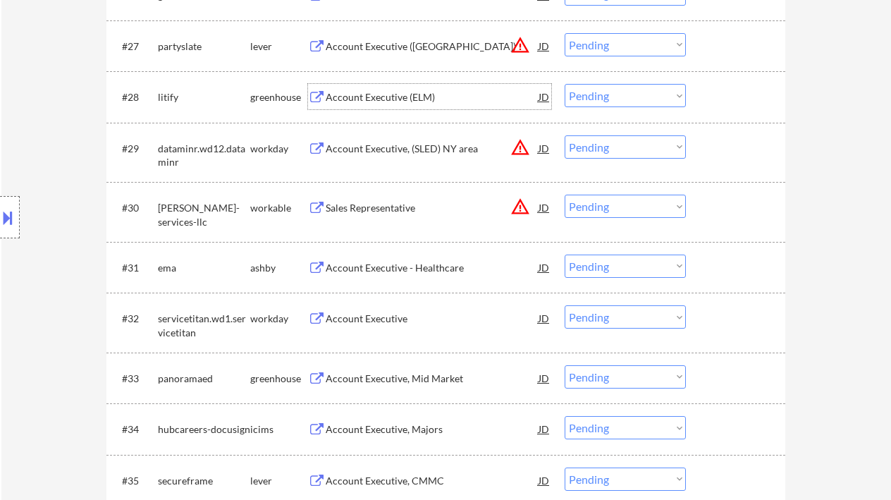
click at [436, 272] on div "Account Executive - Healthcare" at bounding box center [432, 268] width 213 height 14
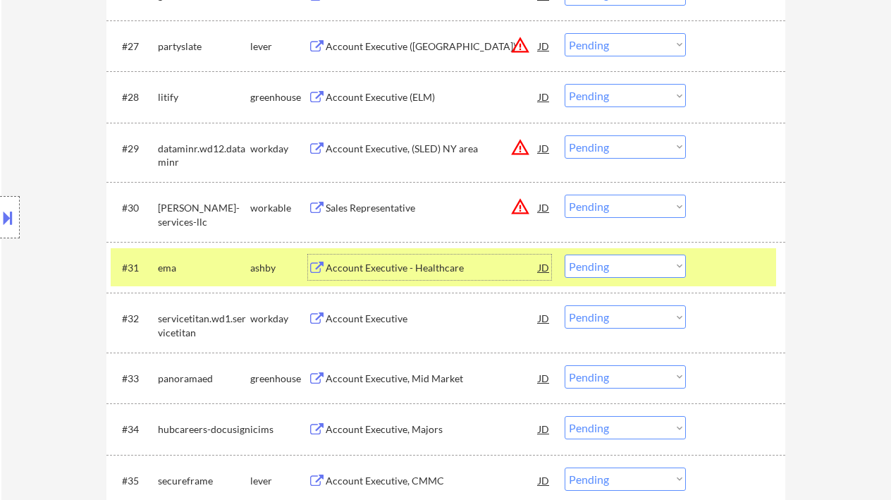
drag, startPoint x: 634, startPoint y: 267, endPoint x: 635, endPoint y: 276, distance: 9.3
click at [634, 267] on select "Choose an option... Pending Applied Excluded (Questions) Excluded (Expired) Exc…" at bounding box center [625, 265] width 121 height 23
click at [565, 254] on select "Choose an option... Pending Applied Excluded (Questions) Excluded (Expired) Exc…" at bounding box center [625, 265] width 121 height 23
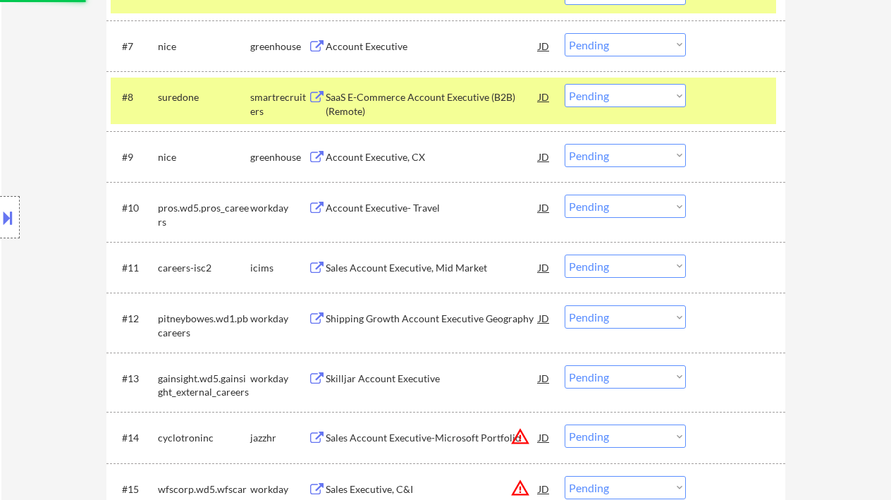
scroll to position [752, 0]
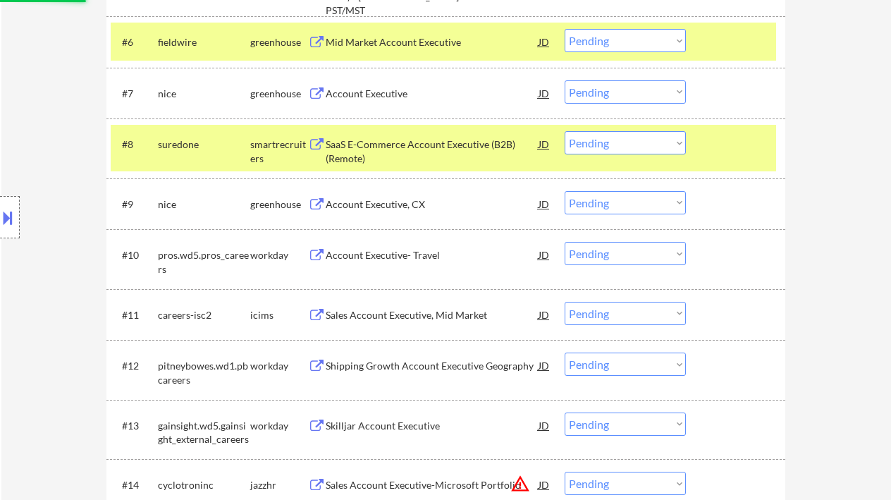
select select ""pending""
drag, startPoint x: 27, startPoint y: 170, endPoint x: 51, endPoint y: 135, distance: 42.5
click at [27, 170] on div "Location Inclusions: remote" at bounding box center [126, 218] width 252 height 262
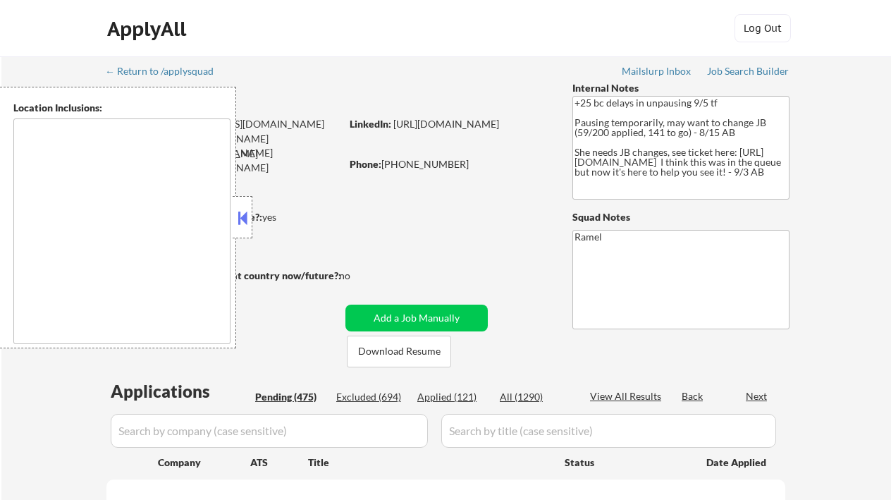
type textarea "remote"
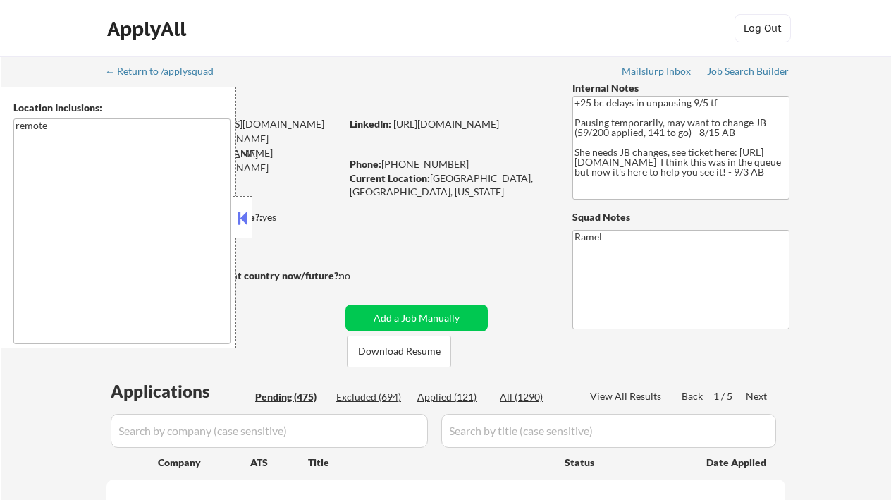
select select ""pending""
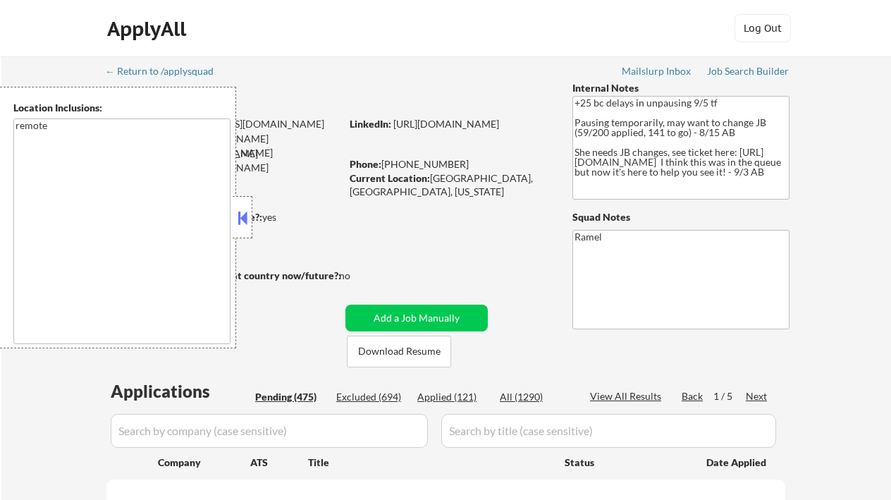
select select ""pending""
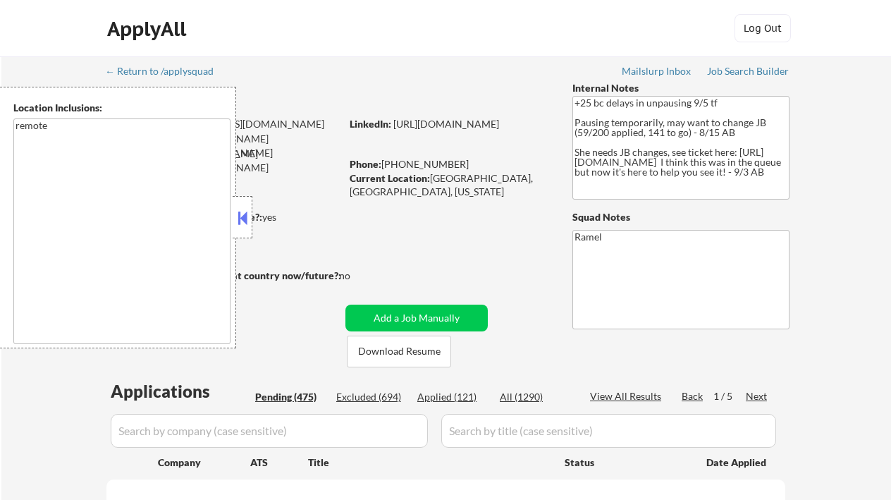
select select ""pending""
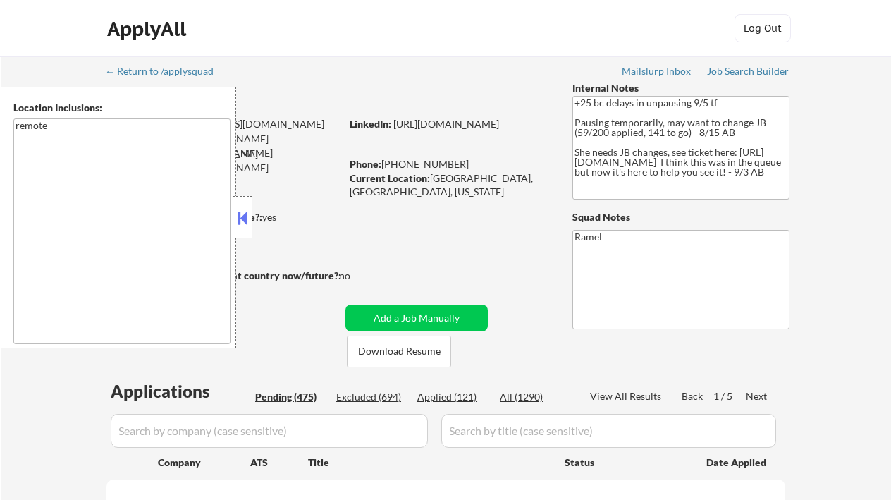
select select ""pending""
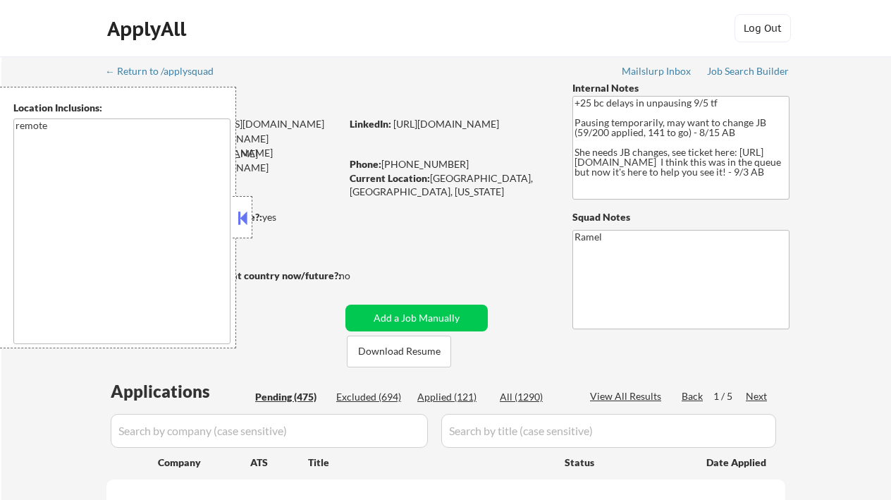
select select ""pending""
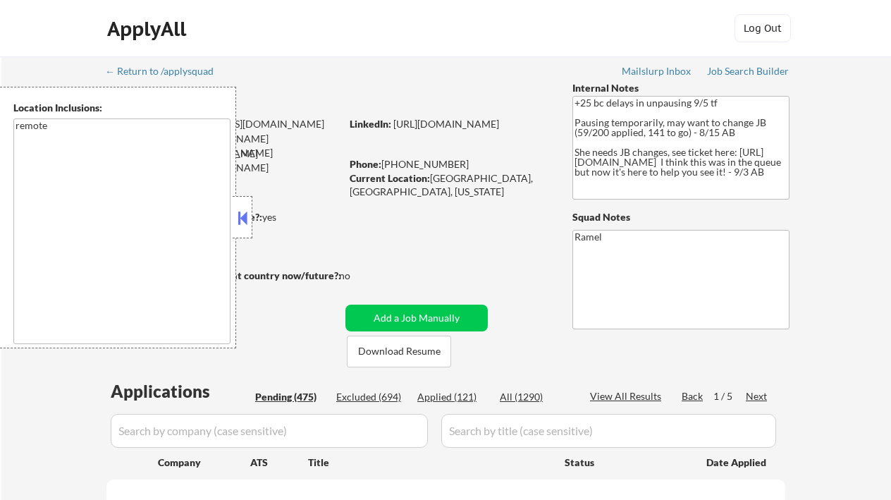
select select ""pending""
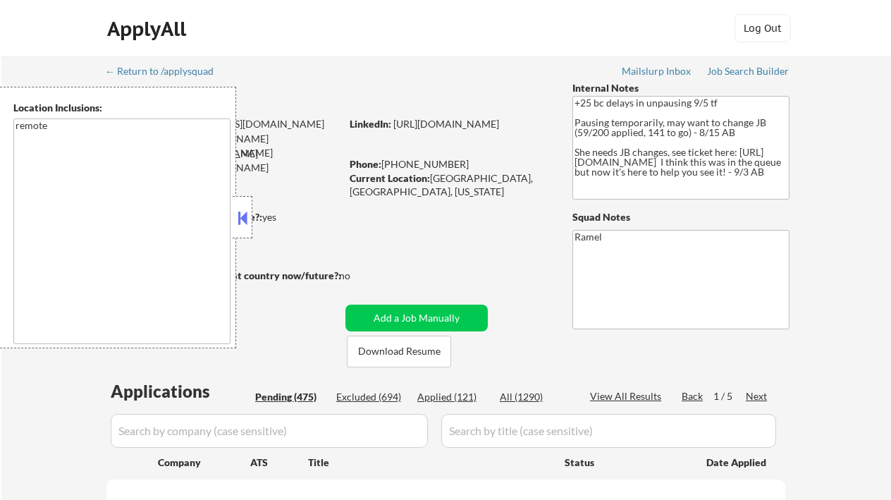
select select ""pending""
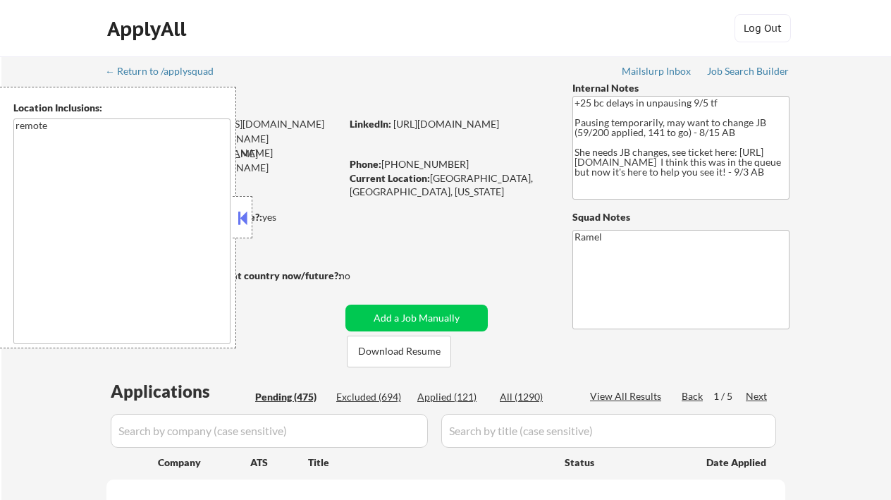
select select ""pending""
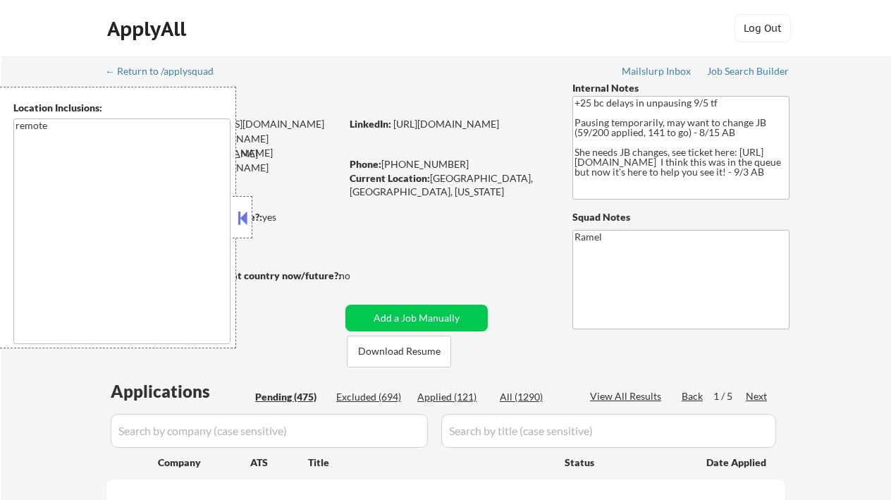
select select ""pending""
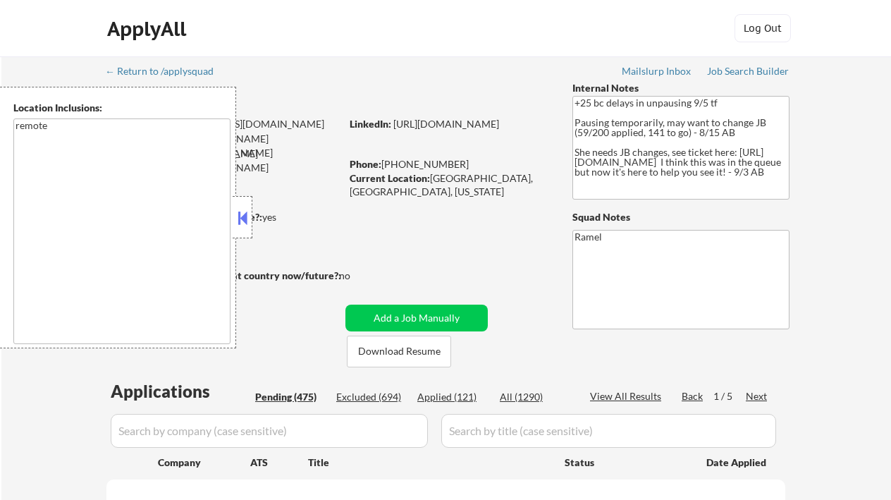
select select ""pending""
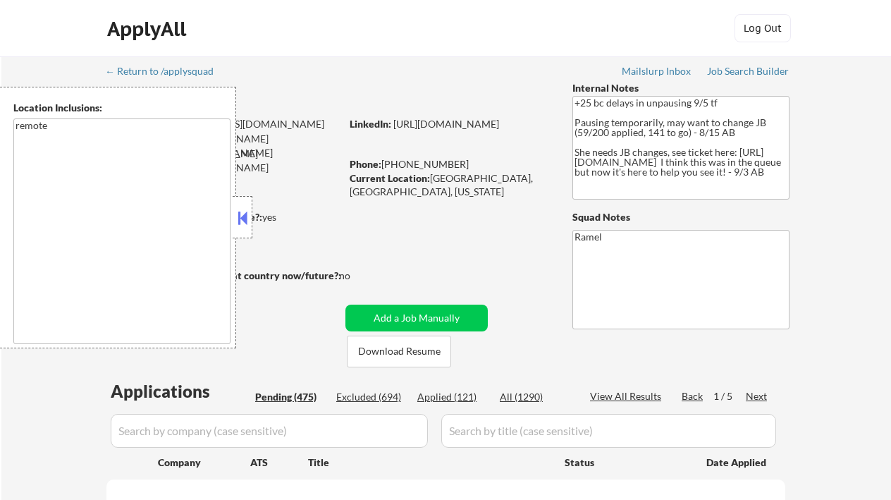
select select ""pending""
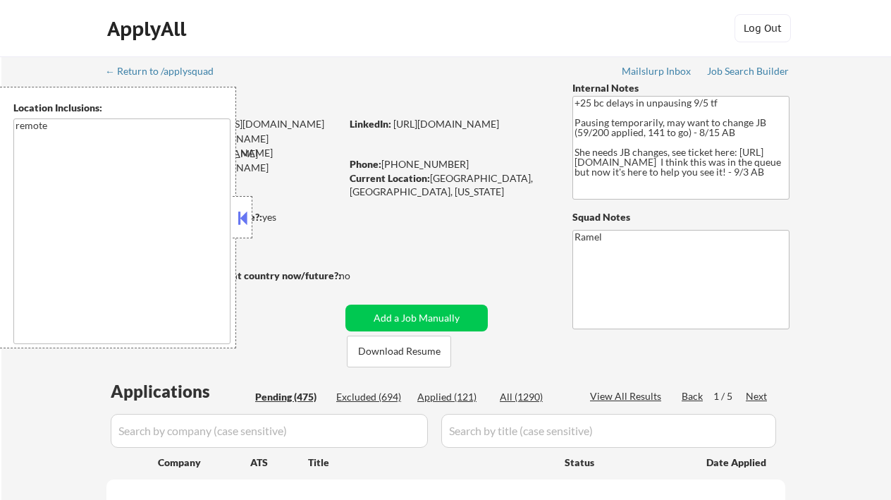
select select ""pending""
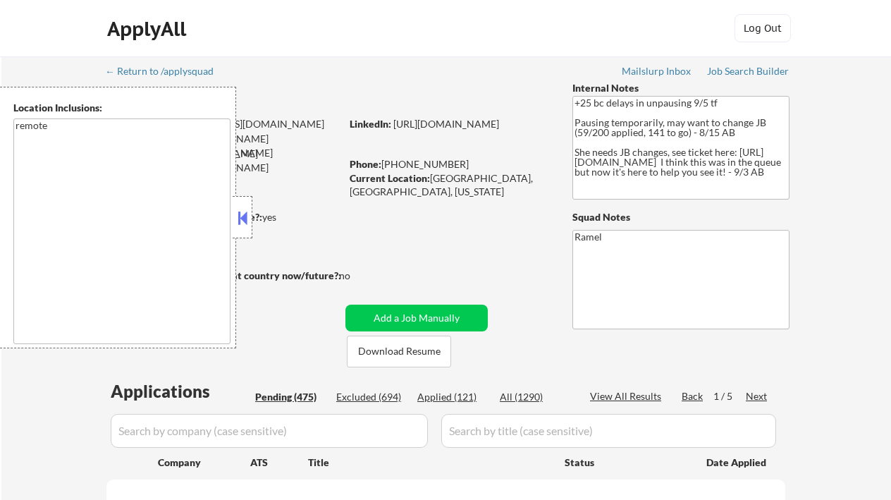
select select ""pending""
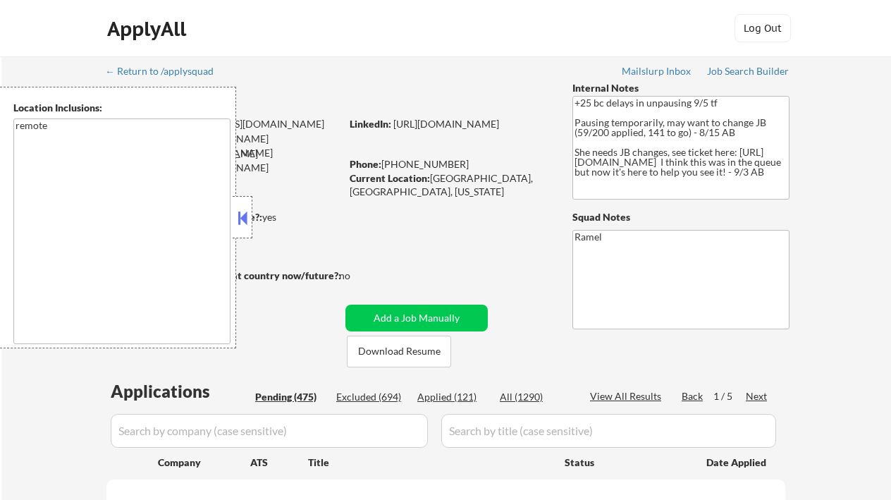
select select ""pending""
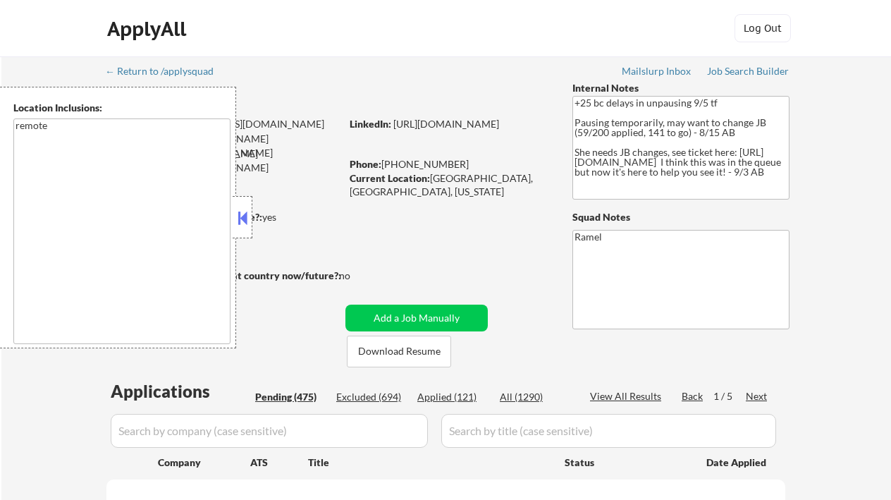
select select ""pending""
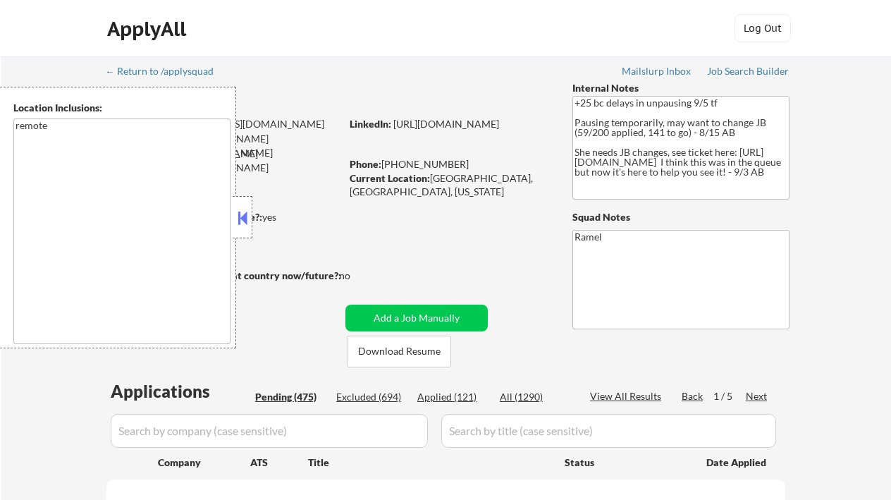
select select ""pending""
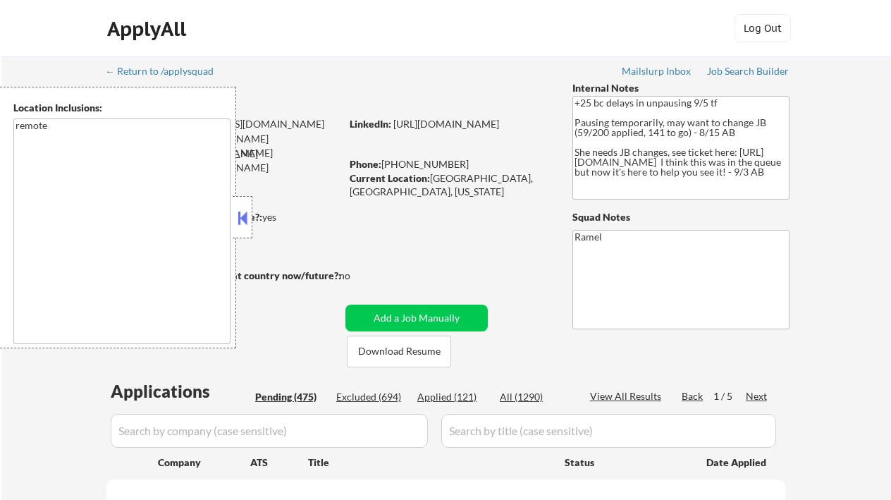
select select ""pending""
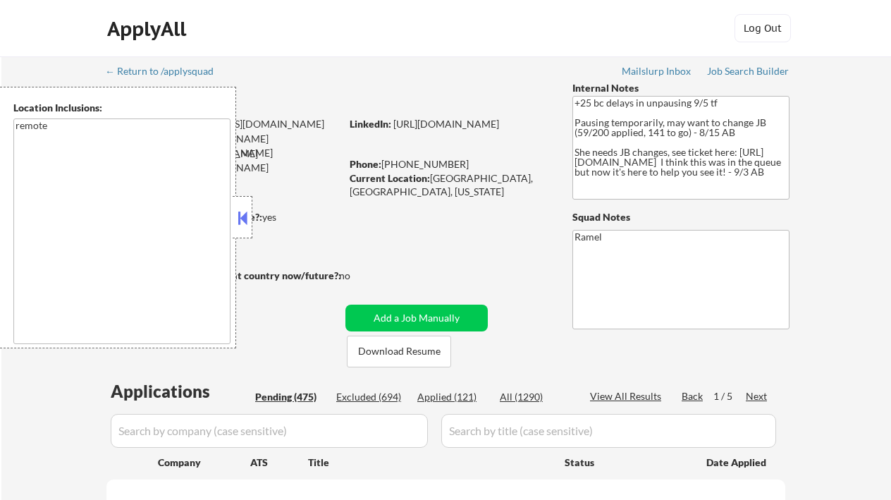
select select ""pending""
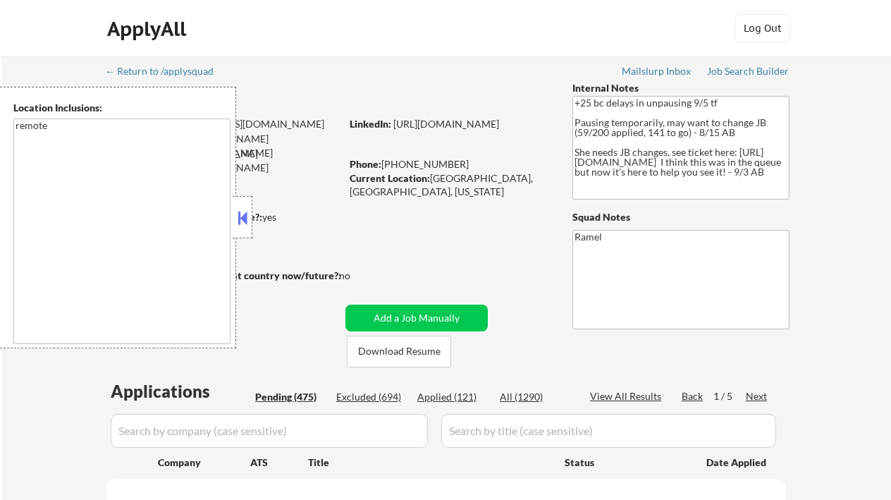
select select ""pending""
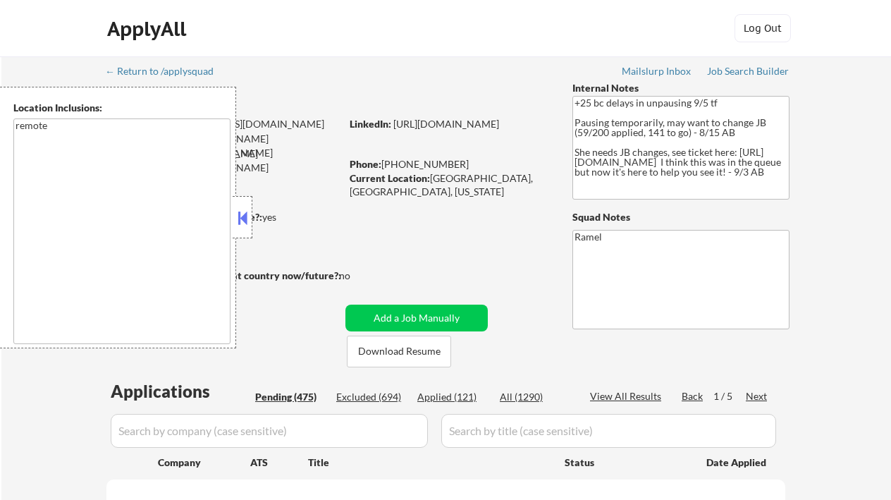
select select ""pending""
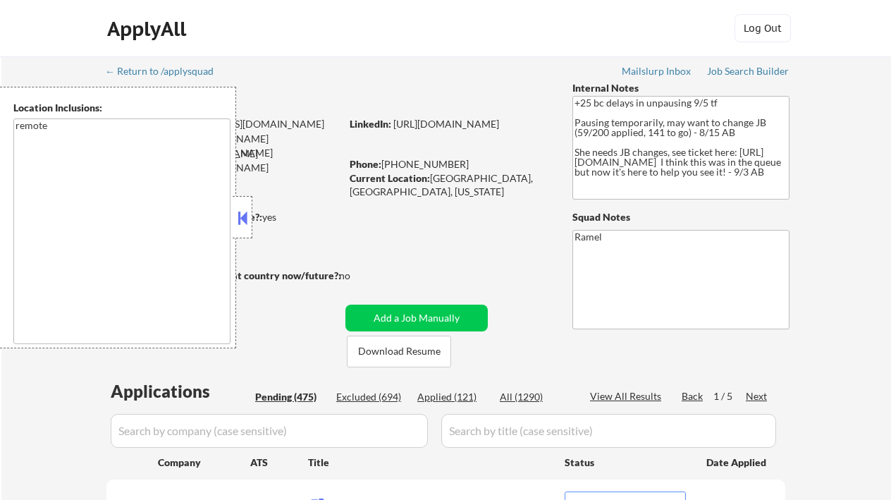
click at [243, 220] on button at bounding box center [243, 217] width 16 height 21
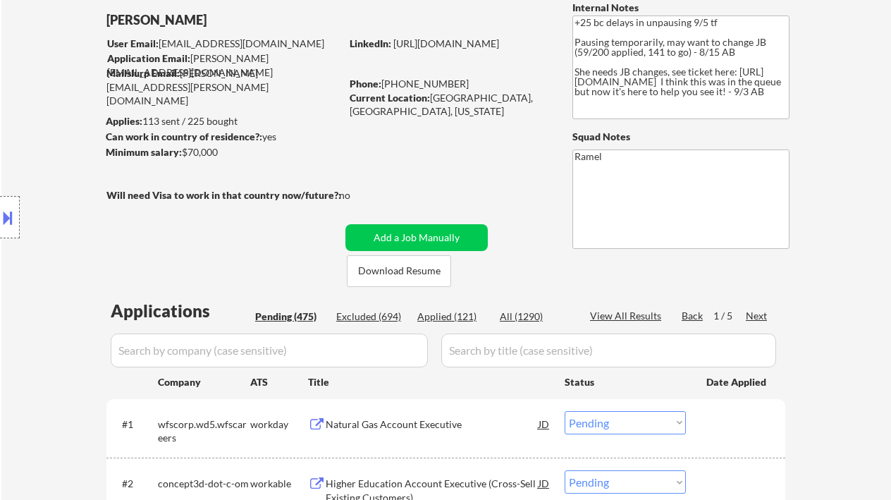
scroll to position [94, 0]
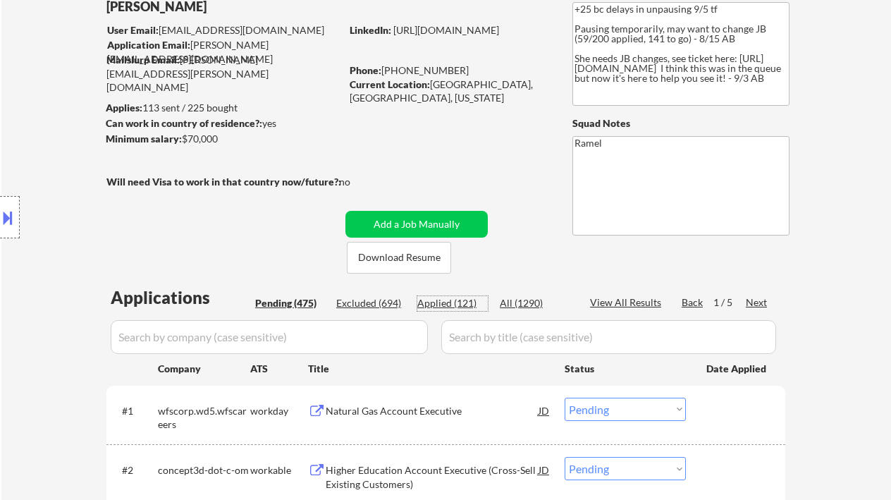
click at [450, 307] on div "Applied (121)" at bounding box center [452, 303] width 70 height 14
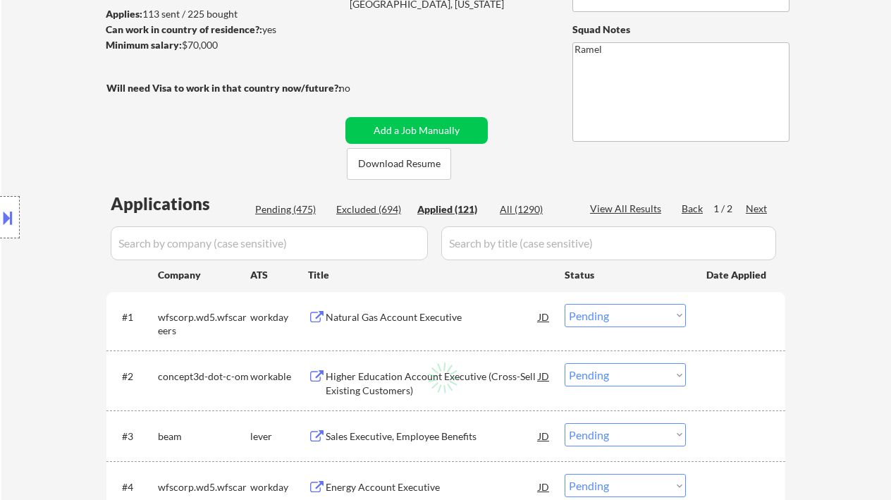
click at [640, 203] on div "View All Results" at bounding box center [627, 209] width 75 height 14
select select ""applied""
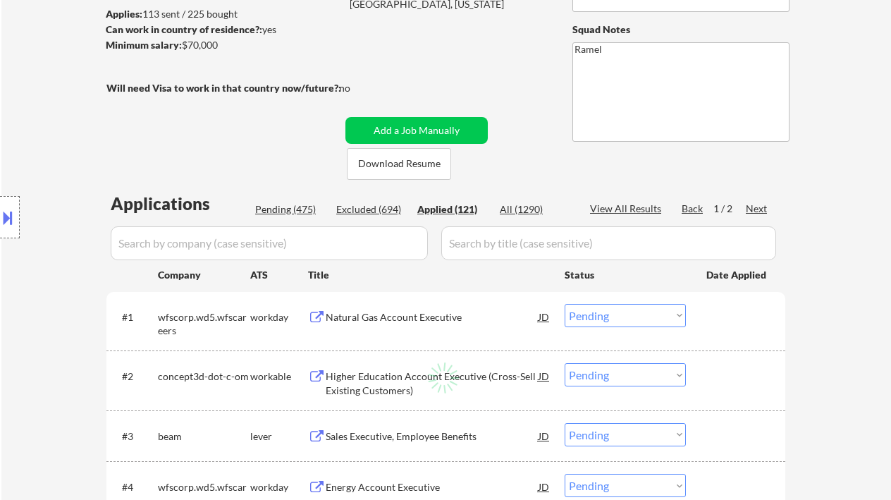
select select ""applied""
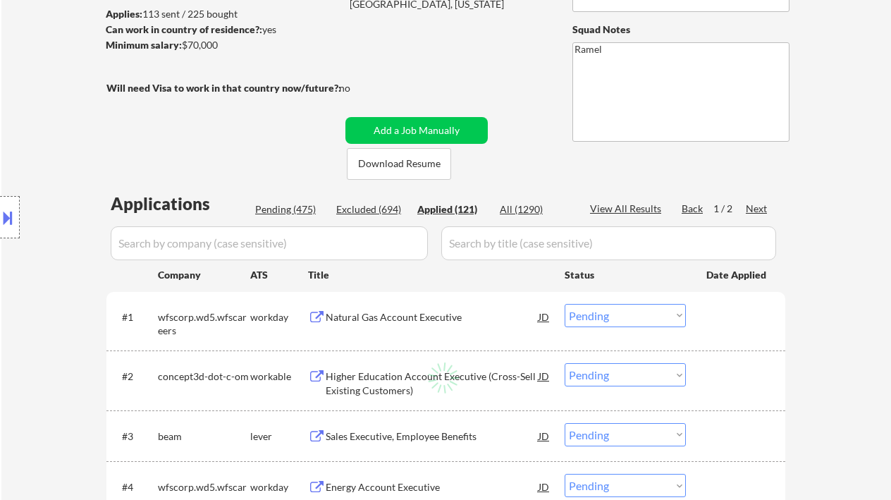
select select ""applied""
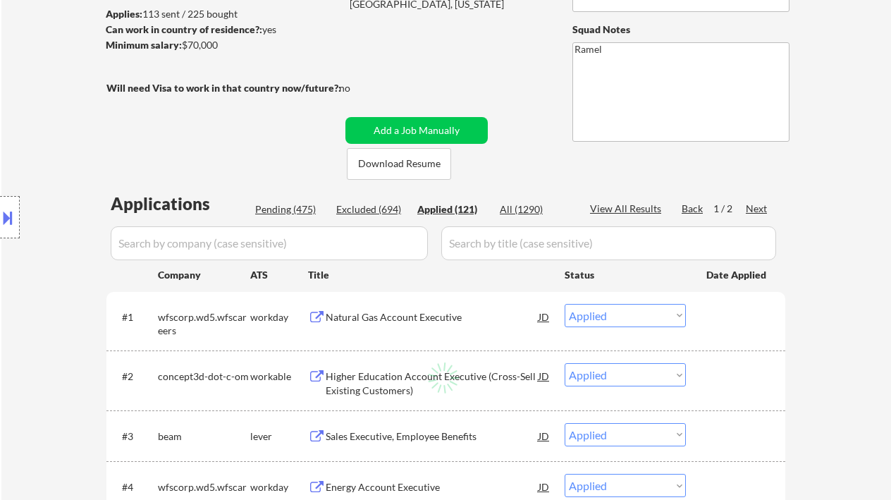
select select ""applied""
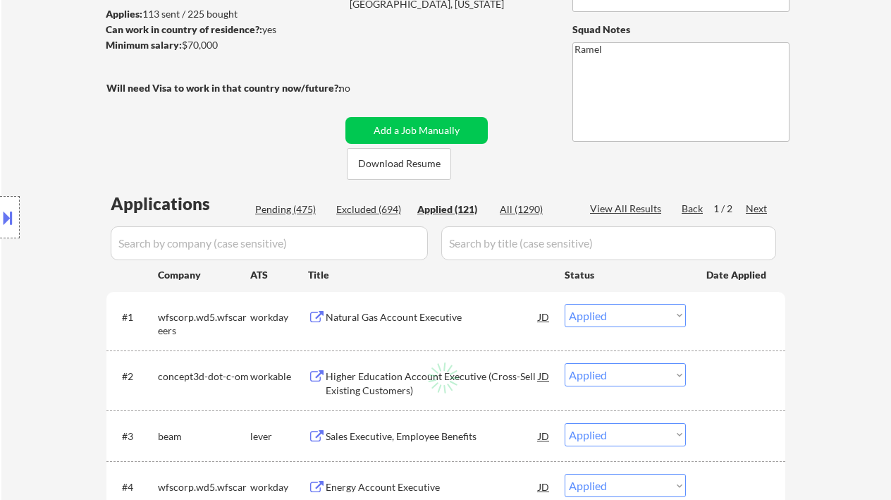
select select ""applied""
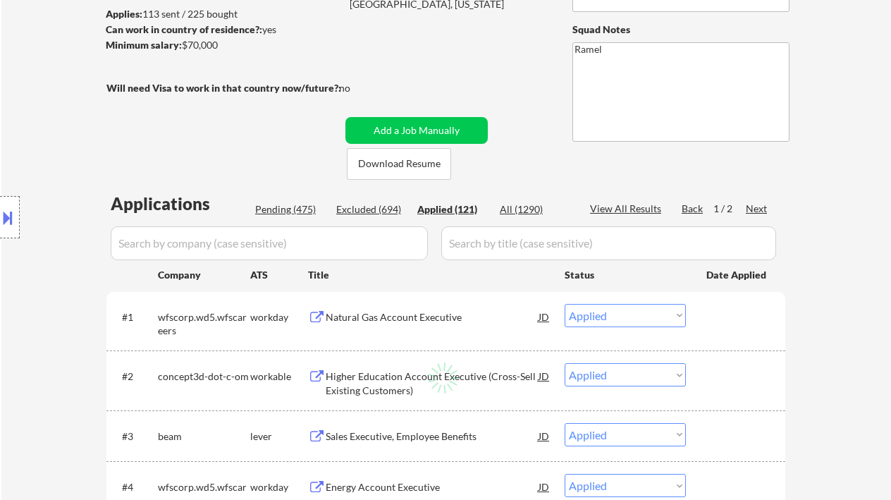
select select ""applied""
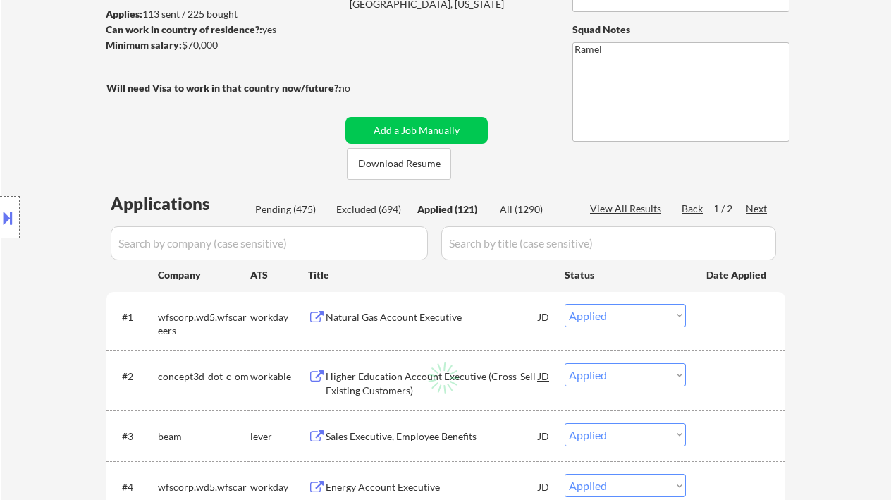
select select ""applied""
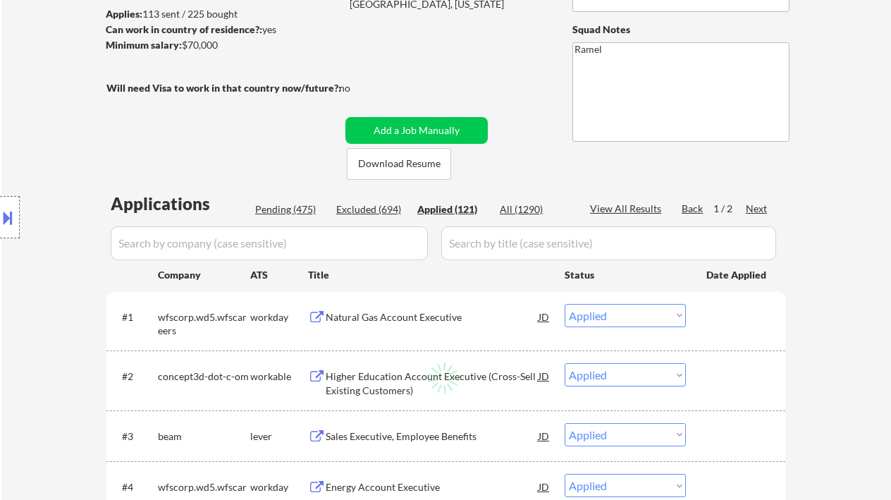
select select ""applied""
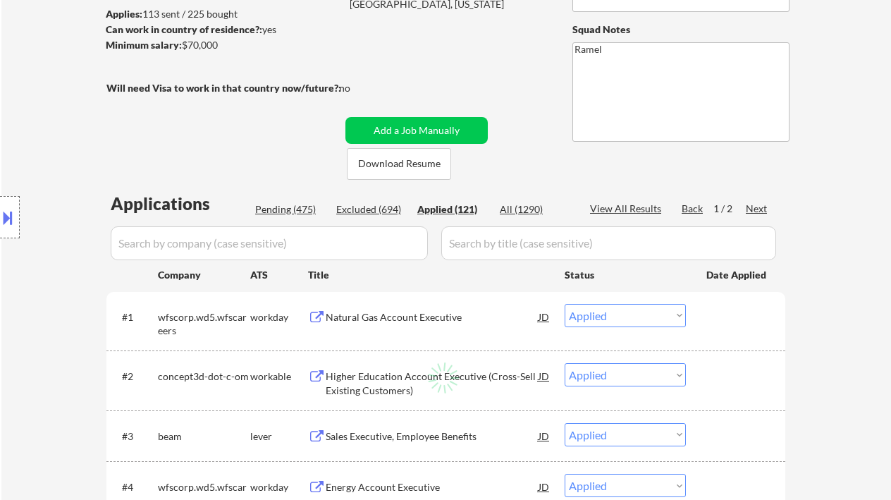
select select ""applied""
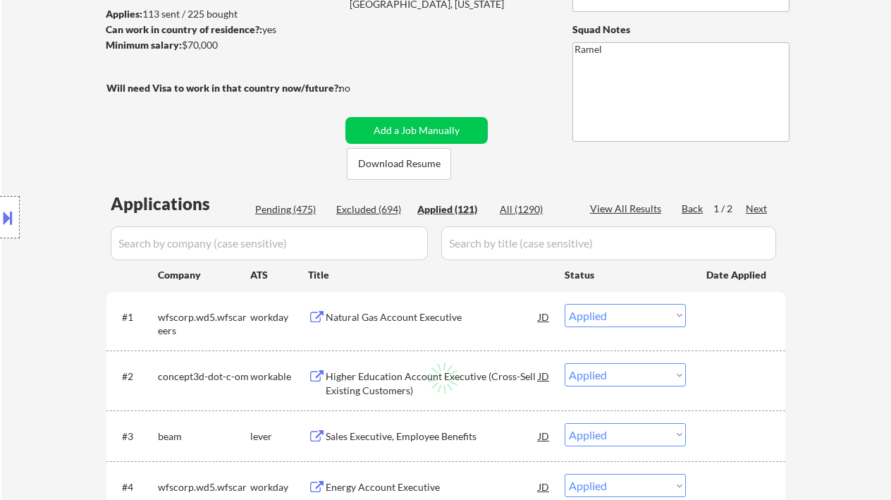
select select ""applied""
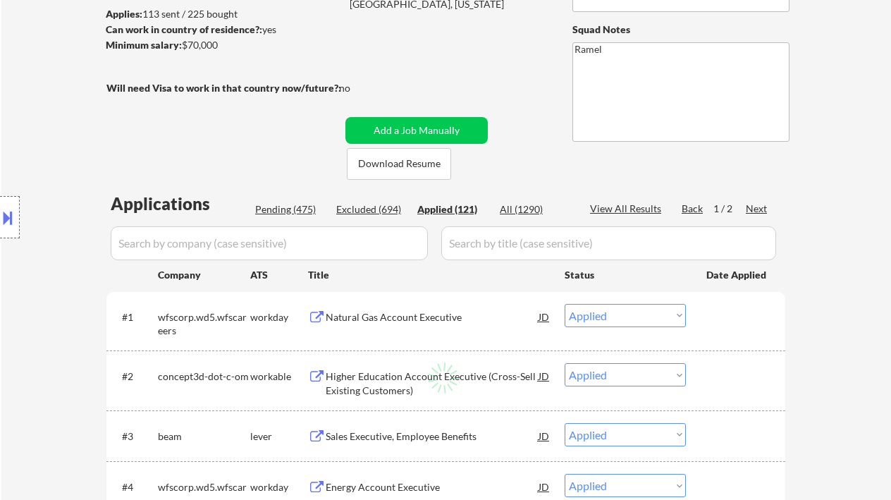
select select ""applied""
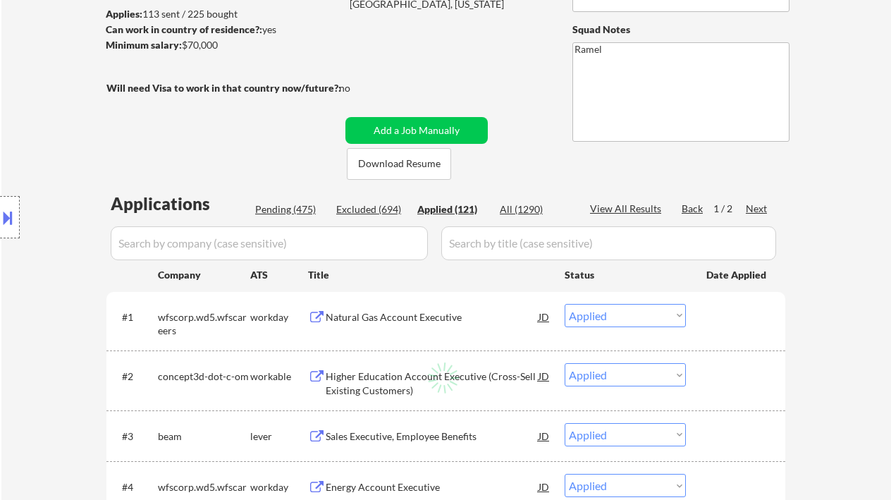
select select ""applied""
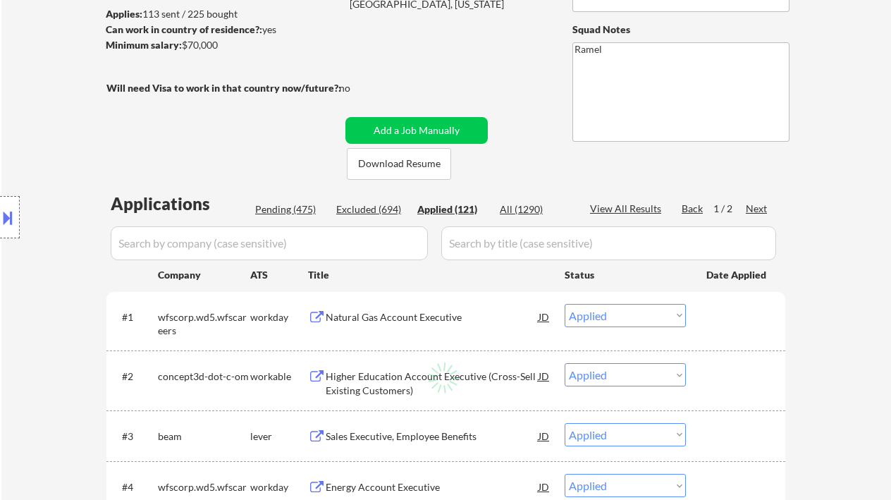
select select ""applied""
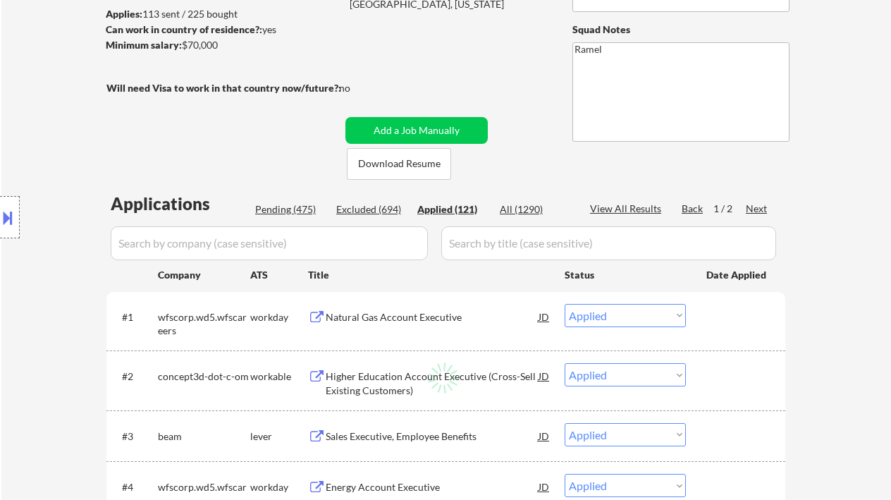
select select ""applied""
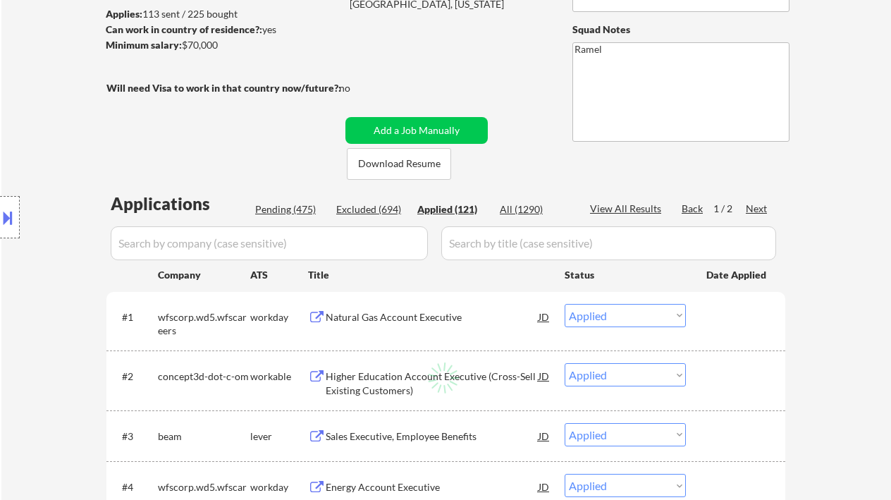
select select ""applied""
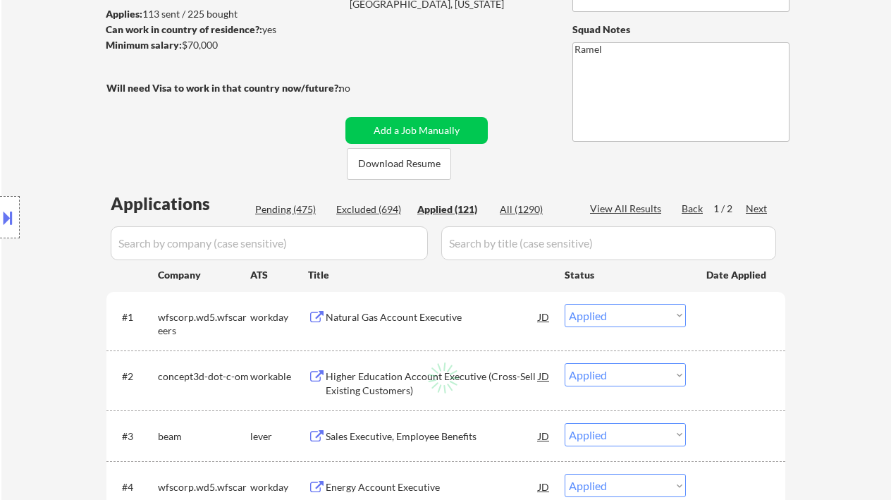
select select ""applied""
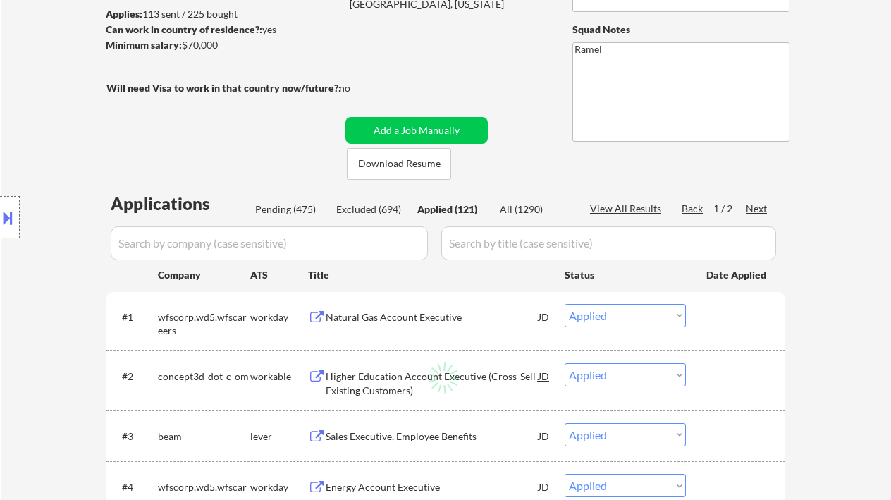
select select ""applied""
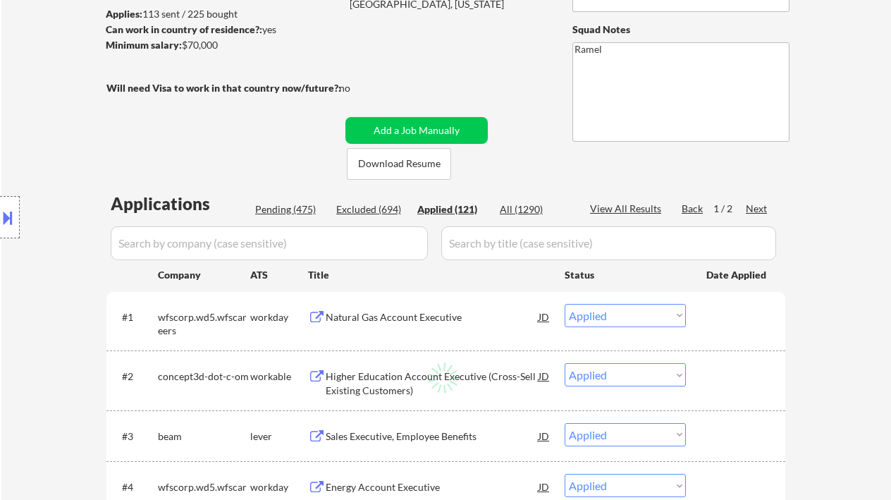
select select ""applied""
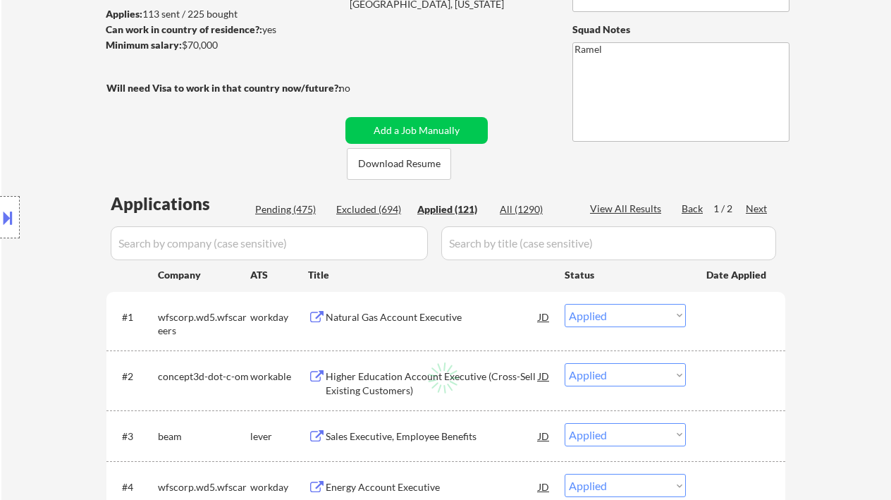
select select ""applied""
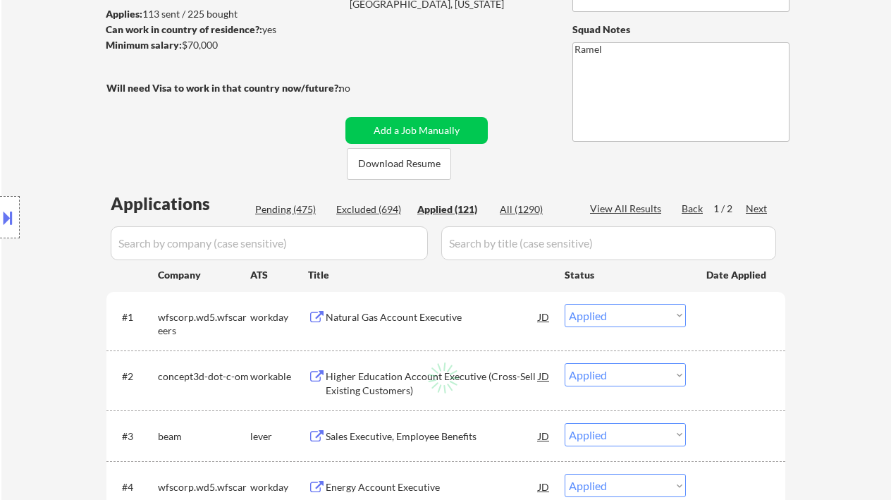
select select ""applied""
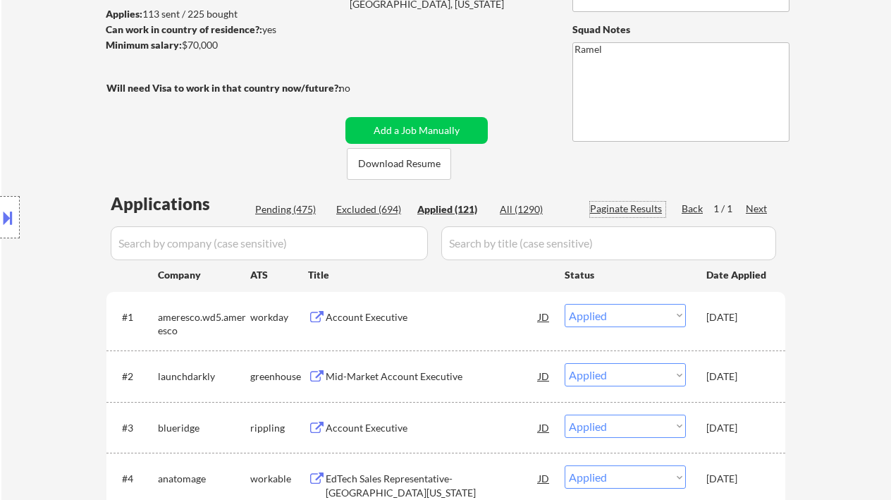
click at [465, 210] on div "Applied (121)" at bounding box center [452, 209] width 70 height 14
